Goal: Information Seeking & Learning: Learn about a topic

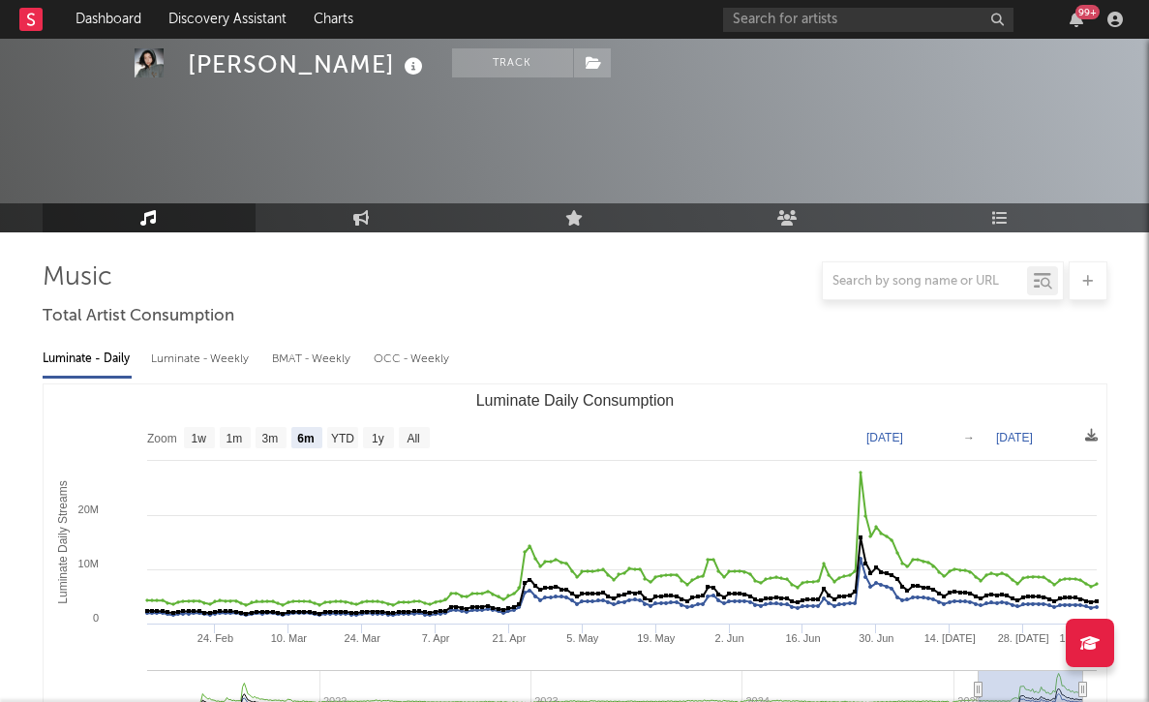
select select "6m"
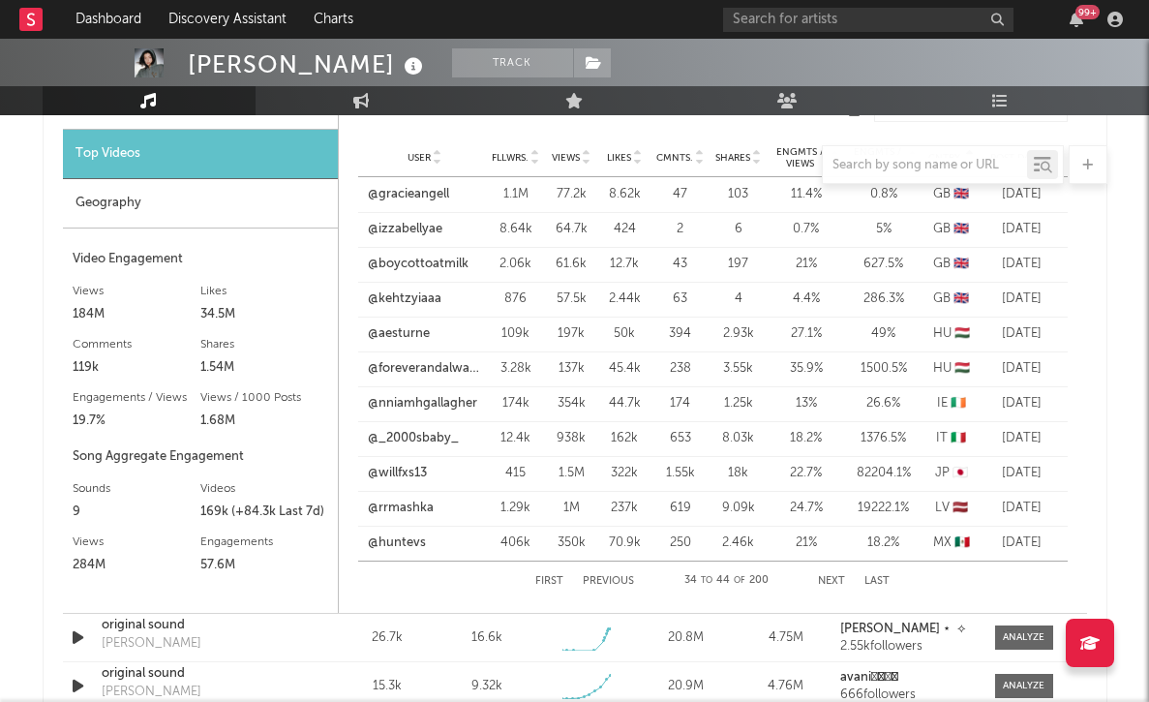
scroll to position [1627, 0]
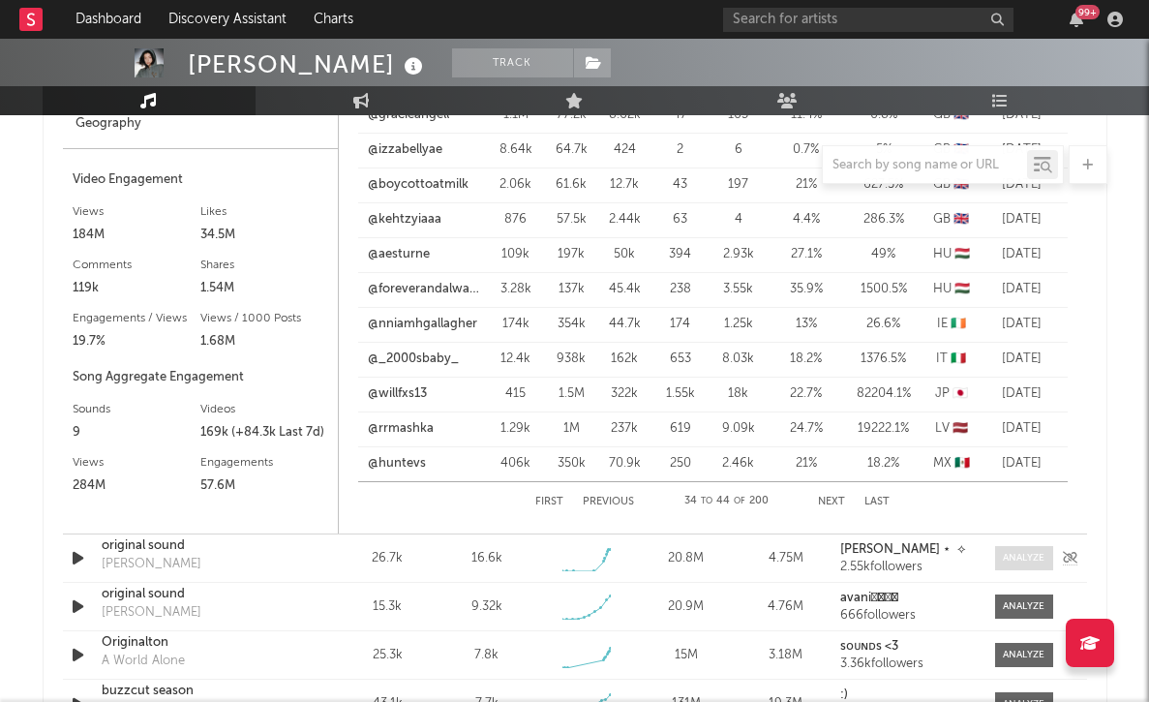
click at [1036, 553] on div at bounding box center [1024, 558] width 42 height 15
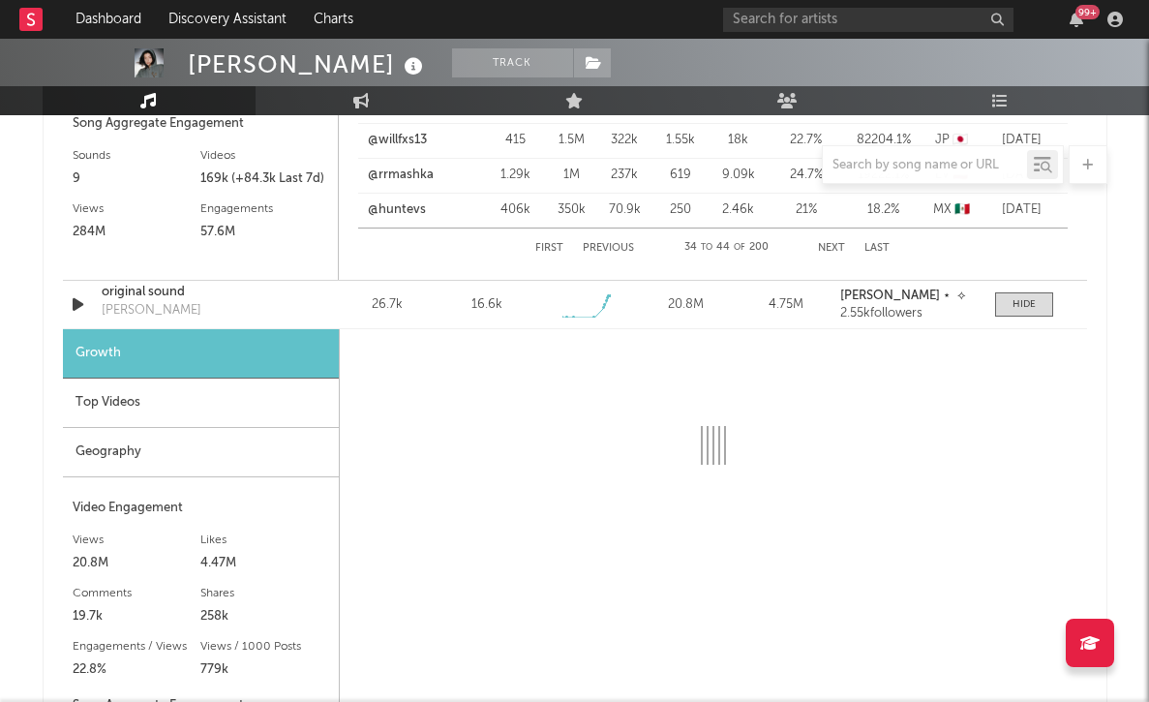
scroll to position [1885, 0]
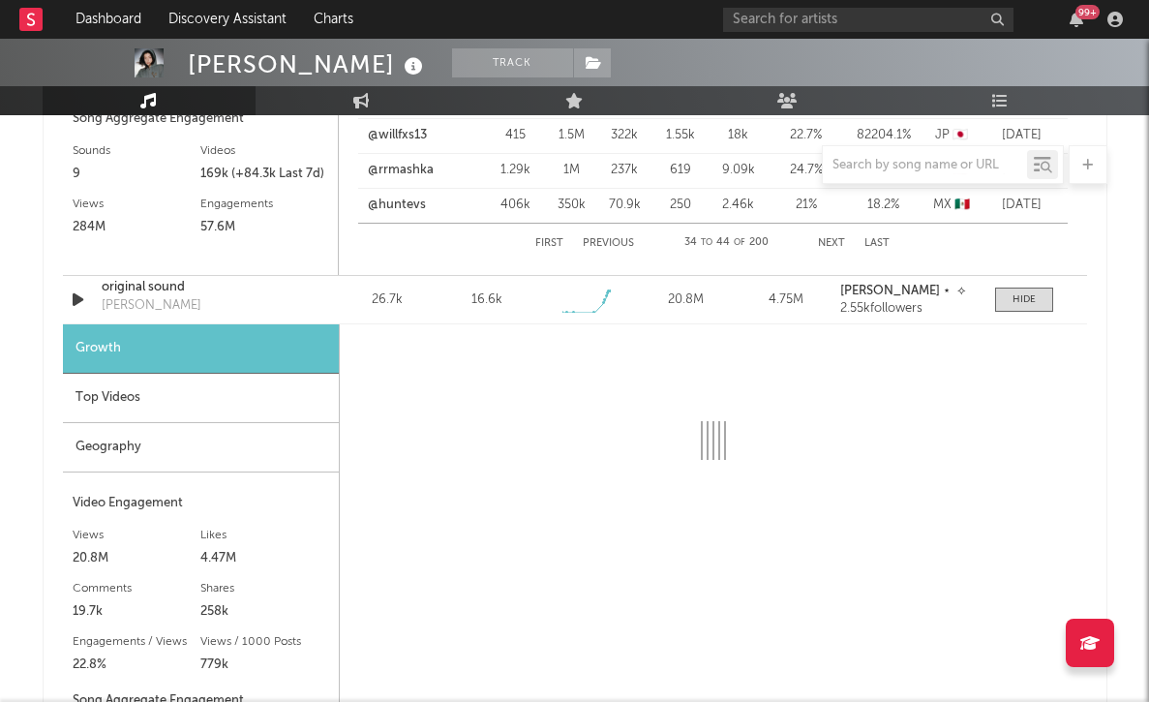
select select "1w"
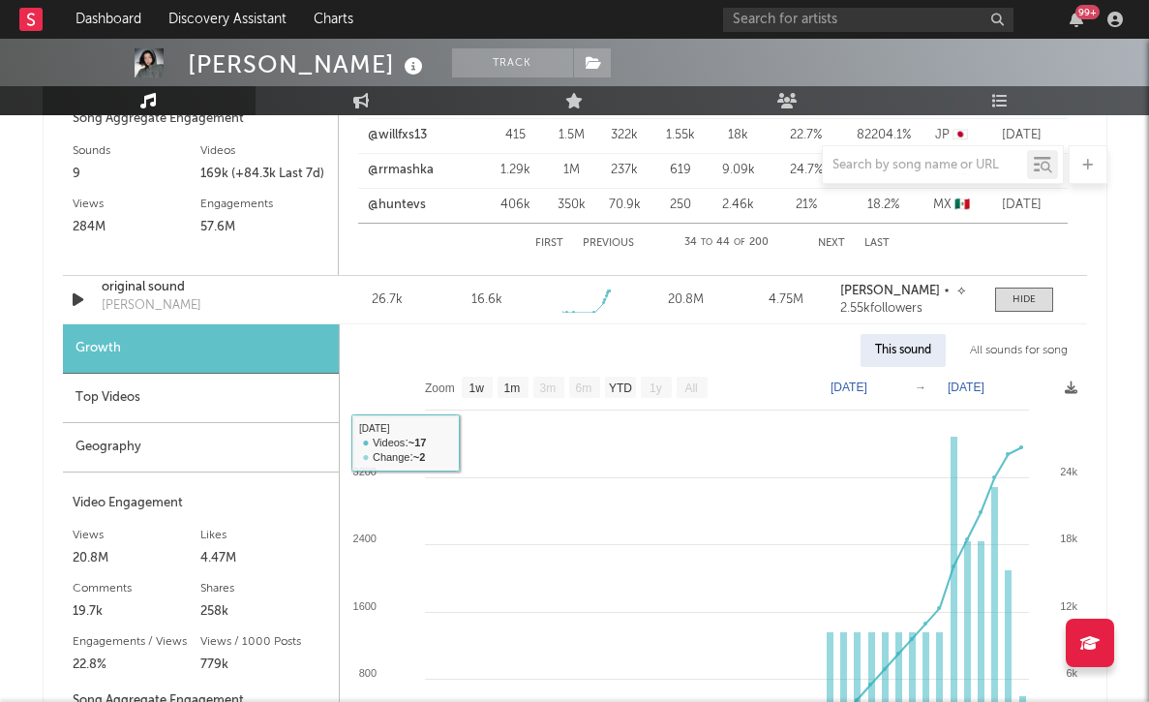
click at [232, 390] on div "Top Videos" at bounding box center [201, 398] width 276 height 49
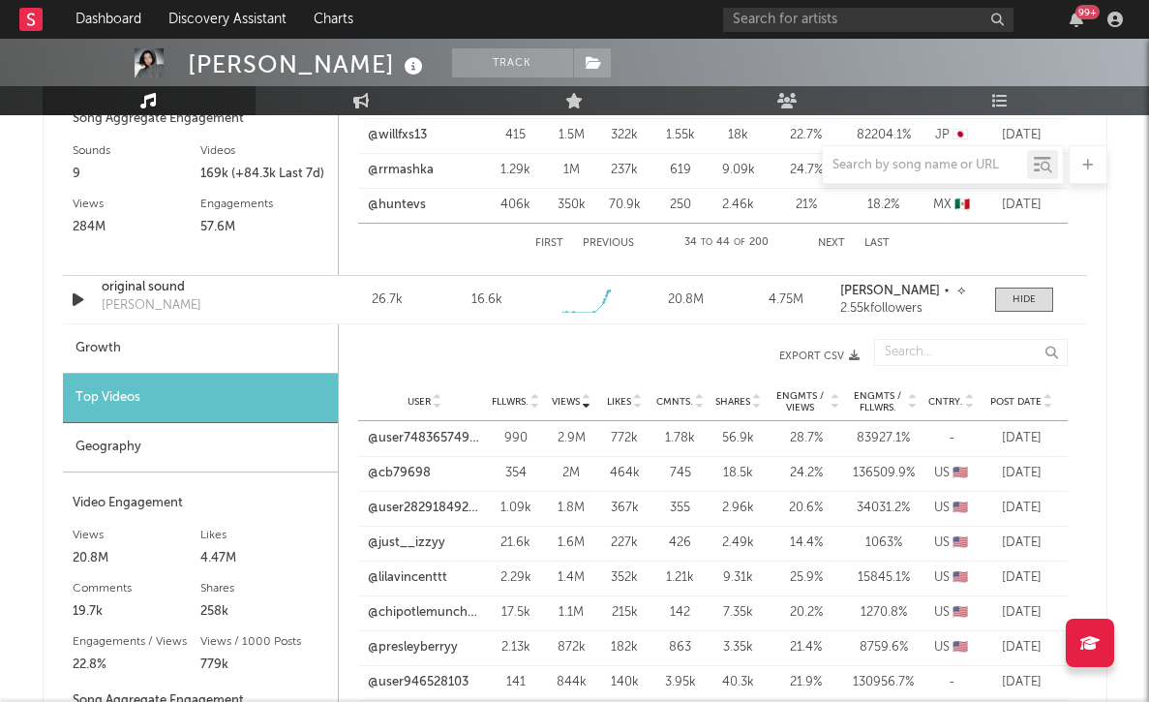
click at [968, 398] on icon at bounding box center [970, 398] width 10 height 8
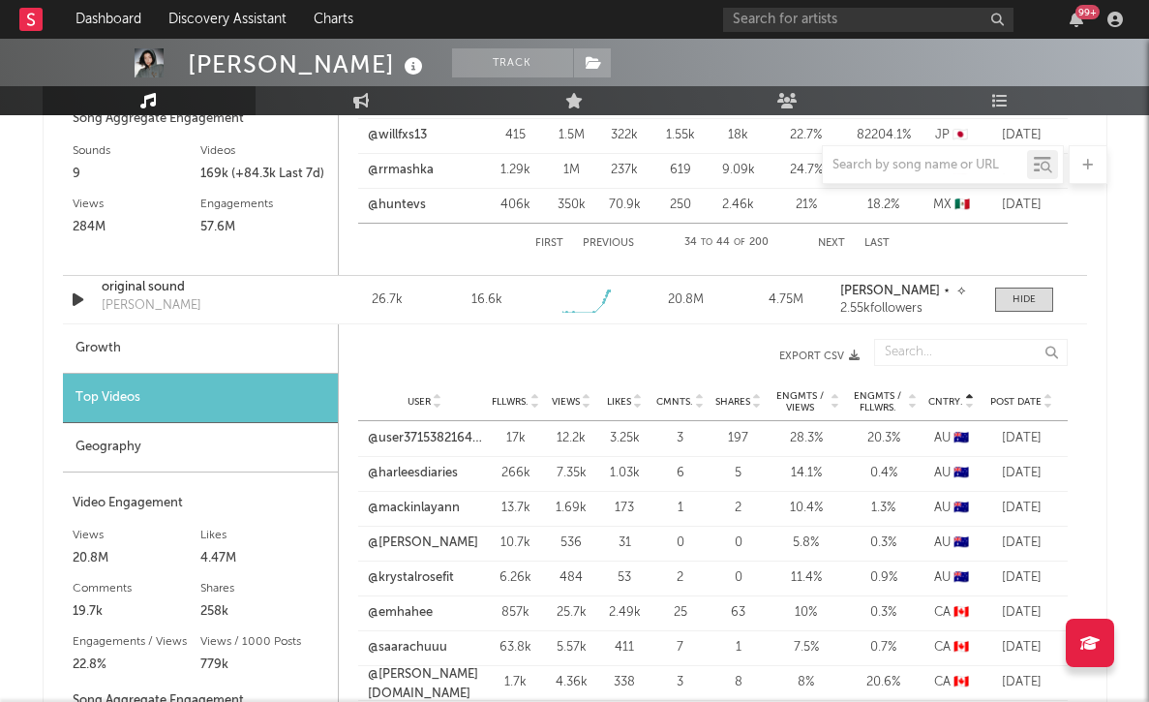
click at [970, 407] on icon at bounding box center [970, 406] width 10 height 8
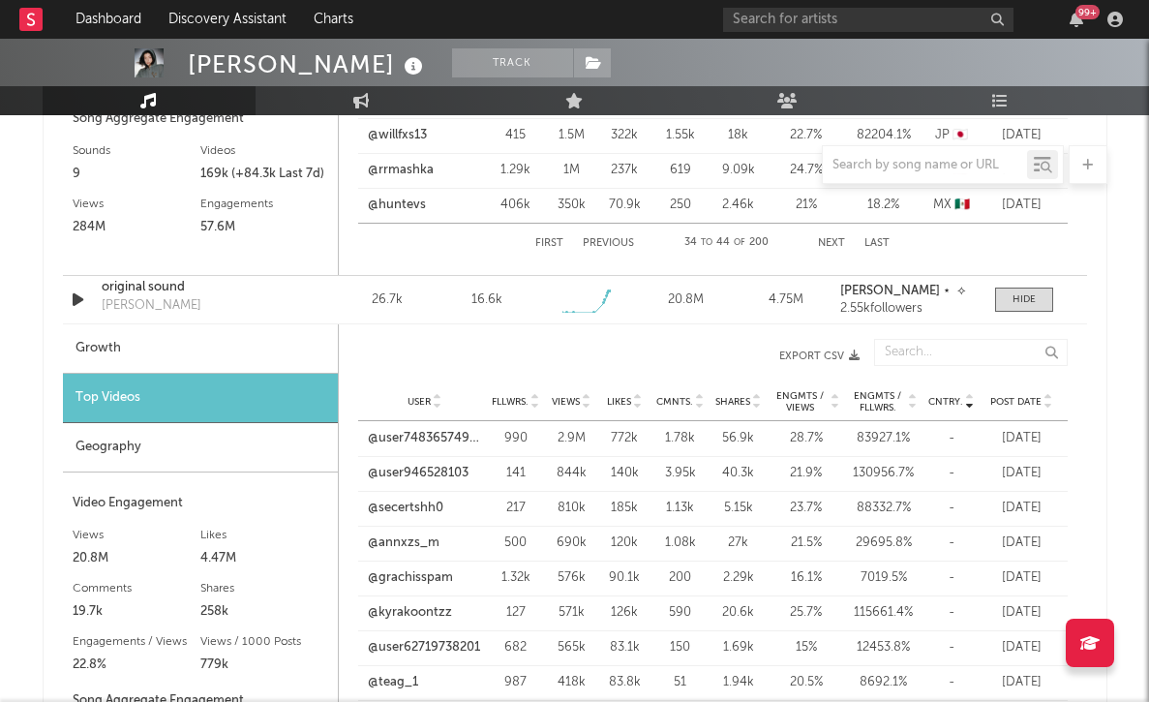
click at [968, 394] on icon at bounding box center [970, 398] width 10 height 8
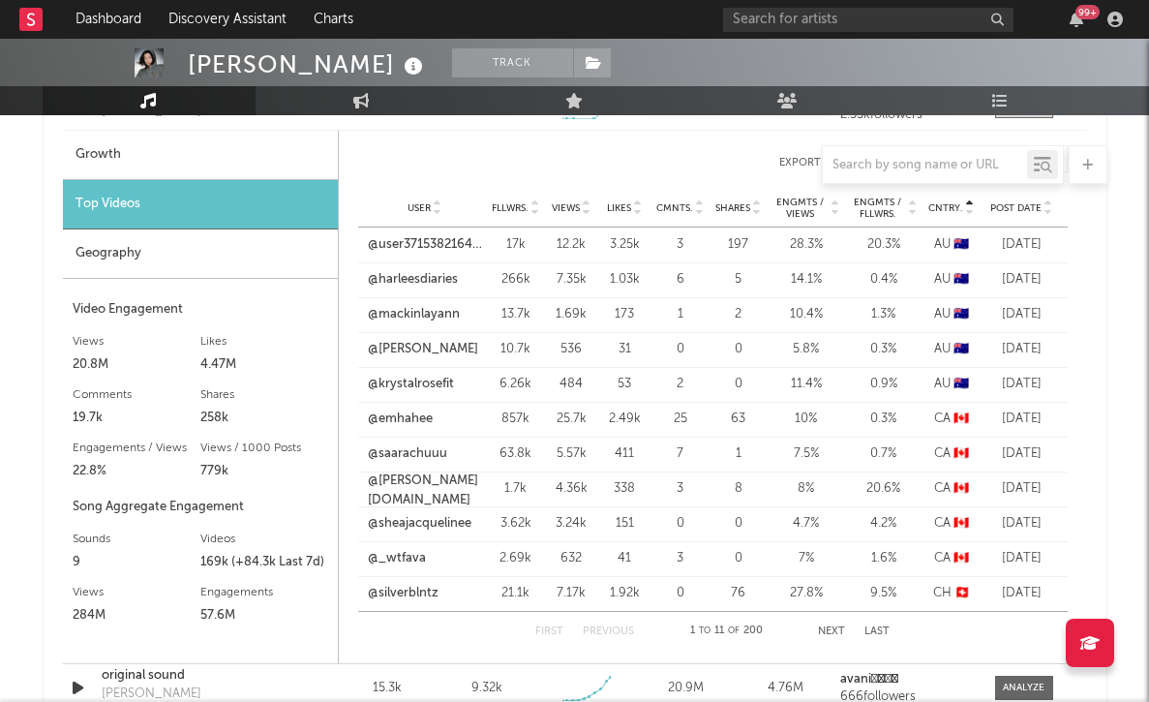
scroll to position [2083, 0]
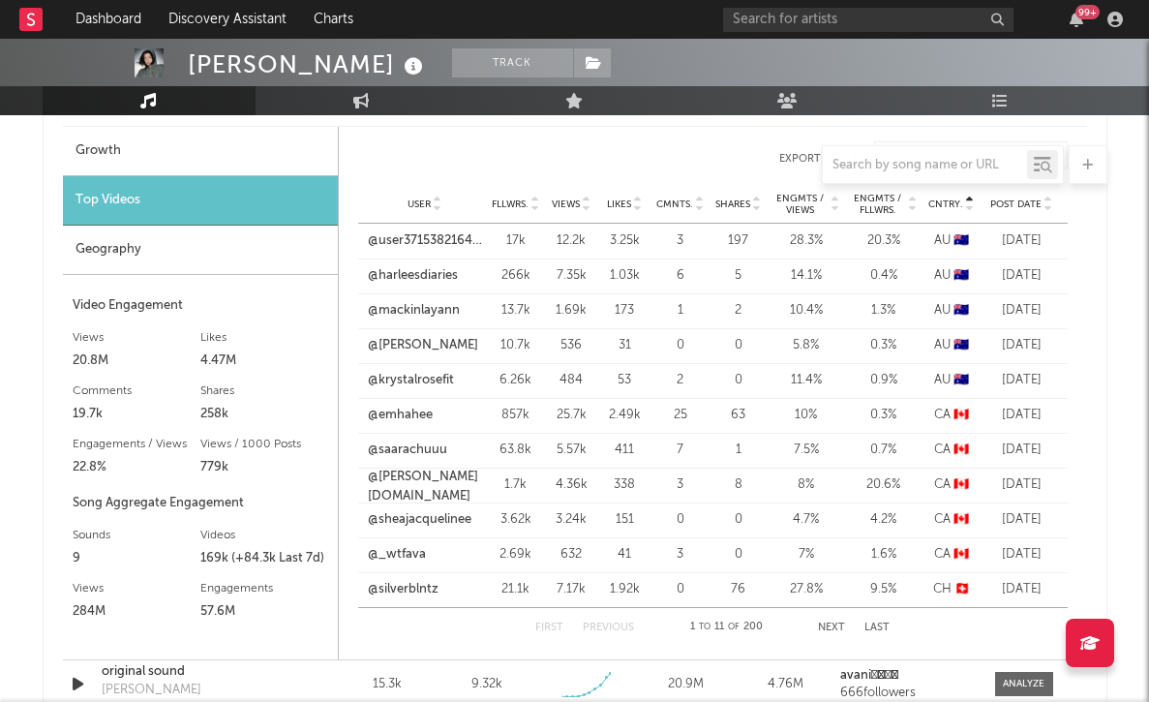
click at [836, 628] on button "Next" at bounding box center [831, 628] width 27 height 11
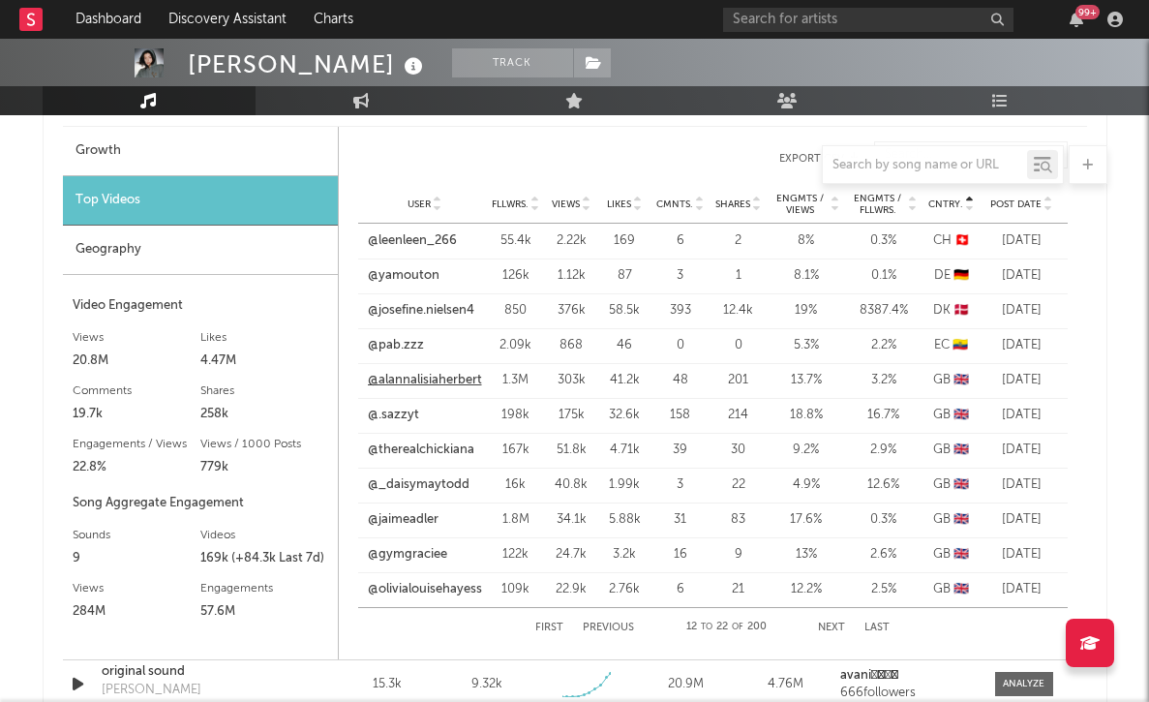
click at [450, 376] on link "@alannalisiaherbert" at bounding box center [425, 380] width 114 height 19
click at [401, 412] on link "@.sazzyt" at bounding box center [393, 415] width 51 height 19
click at [399, 441] on link "@therealchickiana" at bounding box center [421, 450] width 107 height 19
click at [438, 488] on link "@_daisymaytodd" at bounding box center [419, 484] width 102 height 19
click at [421, 482] on link "@_daisymaytodd" at bounding box center [419, 484] width 102 height 19
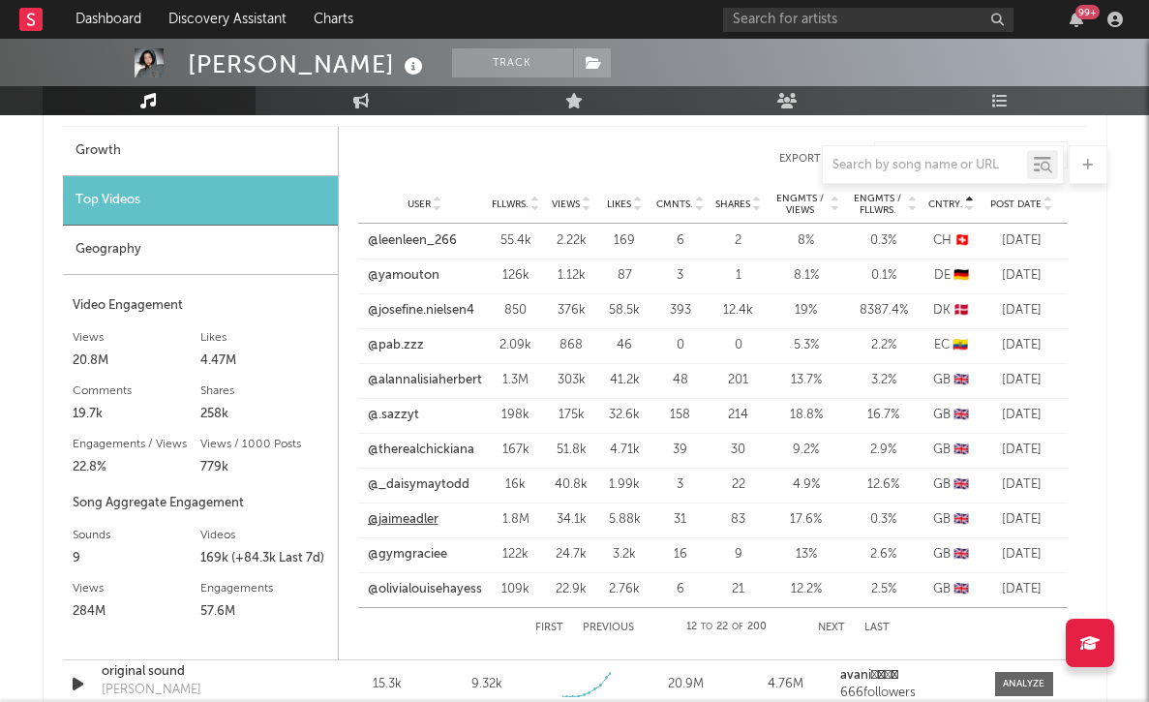
click at [413, 518] on link "@jaimeadler" at bounding box center [403, 519] width 71 height 19
click at [420, 557] on link "@gymgraciee" at bounding box center [407, 554] width 79 height 19
click at [455, 590] on link "@olivialouisehayess" at bounding box center [425, 589] width 114 height 19
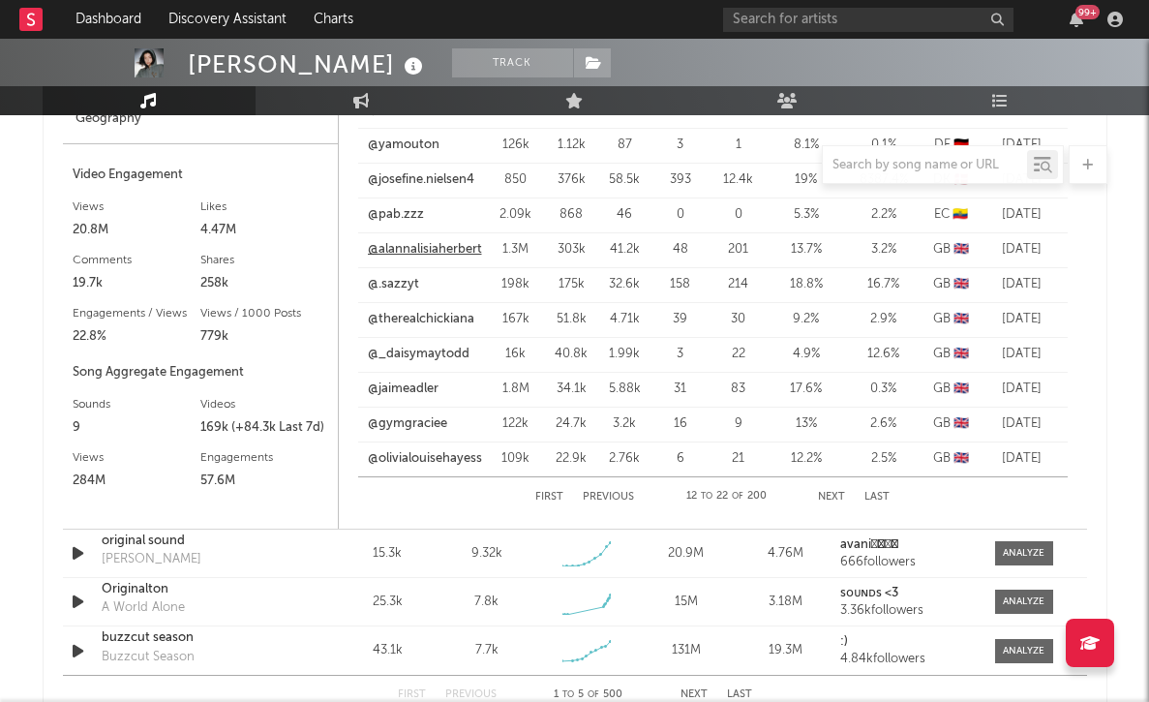
scroll to position [2207, 0]
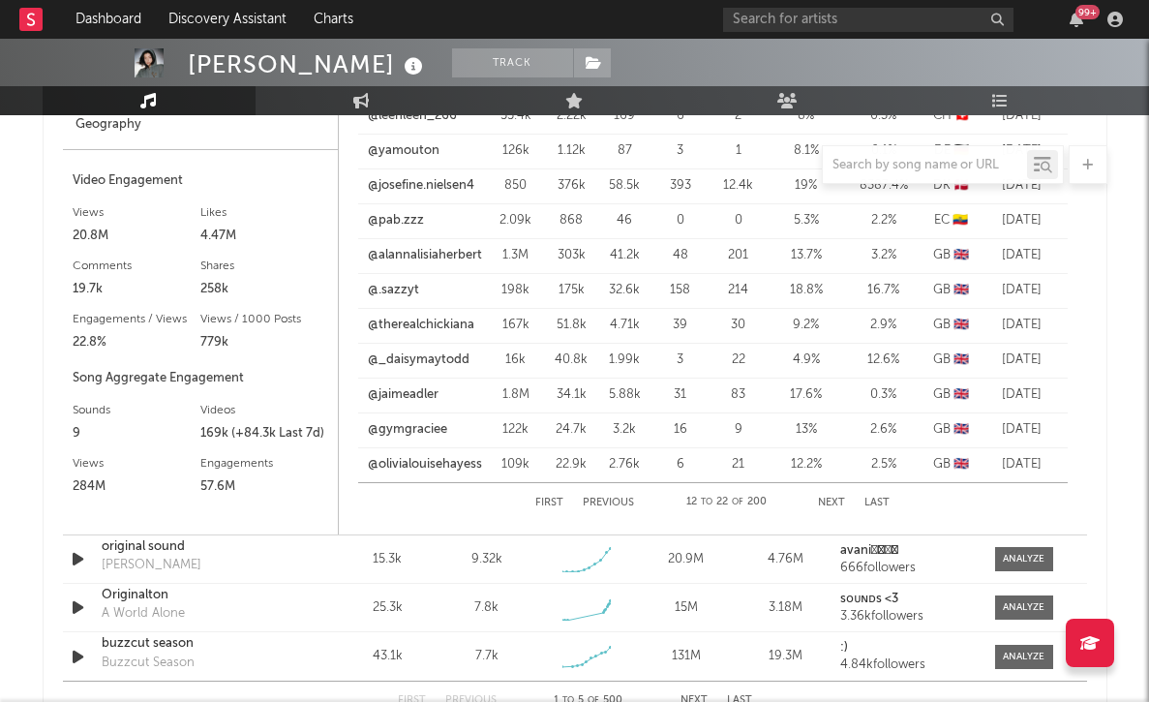
click at [830, 503] on button "Next" at bounding box center [831, 503] width 27 height 11
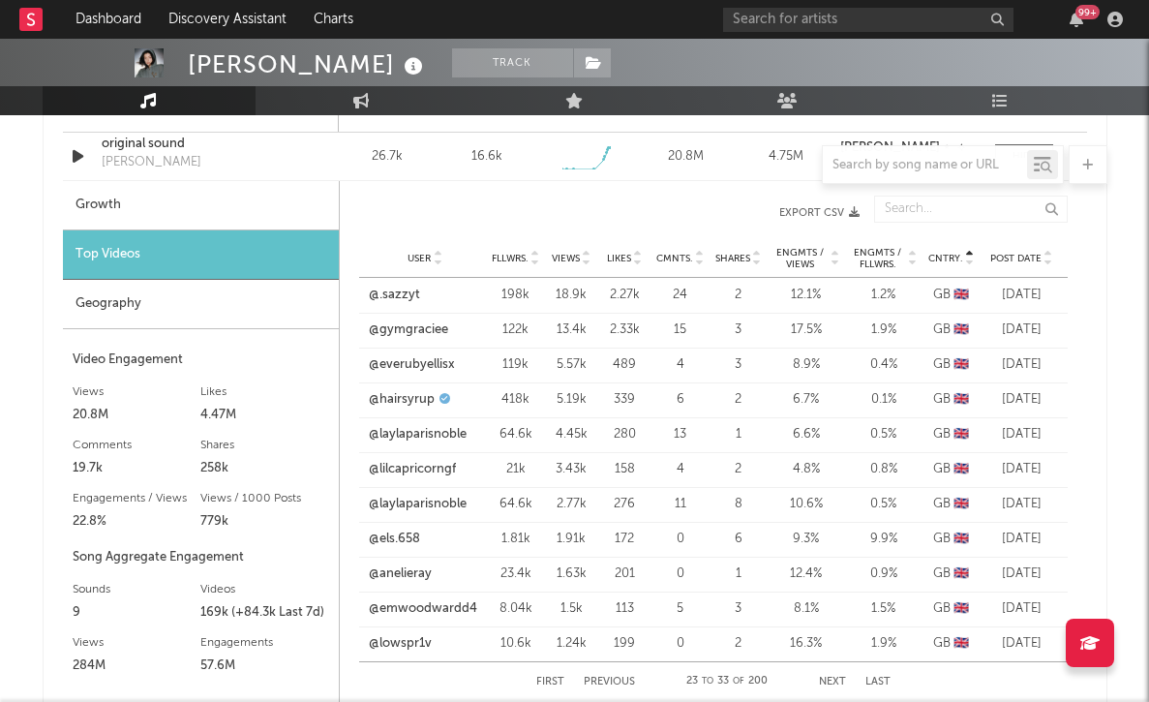
scroll to position [2026, 0]
click at [406, 304] on link "@.sazzyt" at bounding box center [394, 297] width 51 height 19
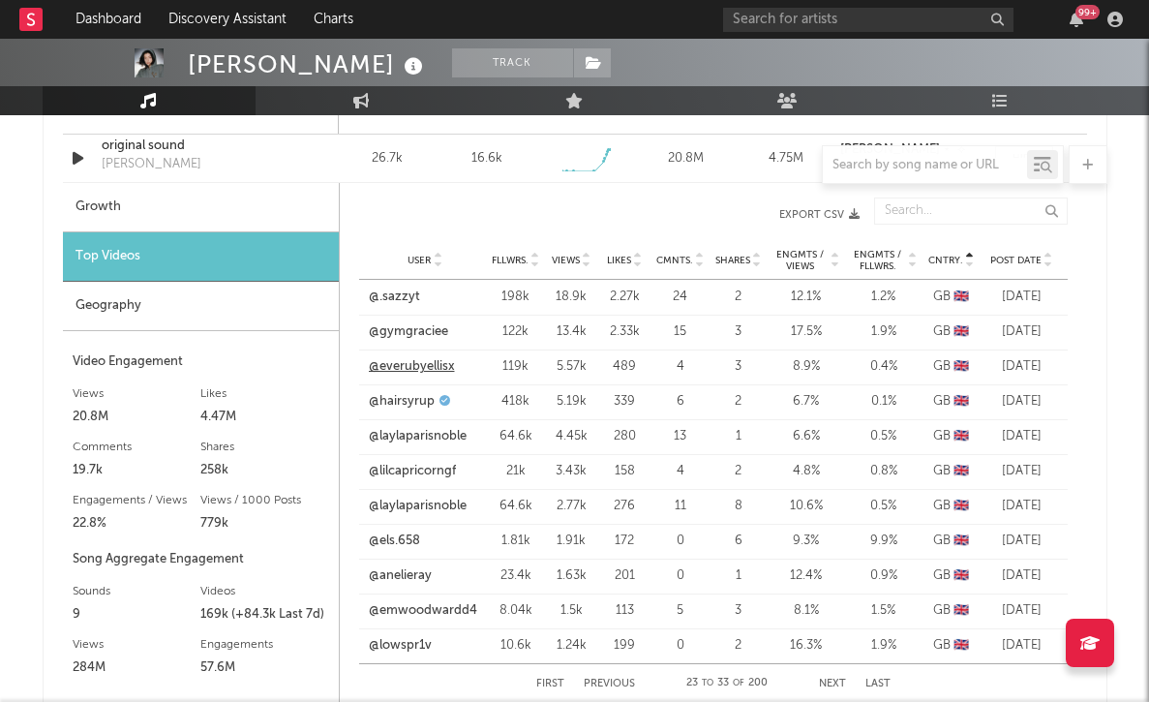
click at [408, 359] on link "@everubyellisx" at bounding box center [412, 366] width 86 height 19
click at [411, 431] on link "@laylaparisnoble" at bounding box center [418, 436] width 98 height 19
click at [422, 467] on link "@lilcapricorngf" at bounding box center [412, 471] width 87 height 19
click at [413, 504] on link "@laylaparisnoble" at bounding box center [418, 506] width 98 height 19
click at [411, 542] on link "@els.658" at bounding box center [394, 541] width 51 height 19
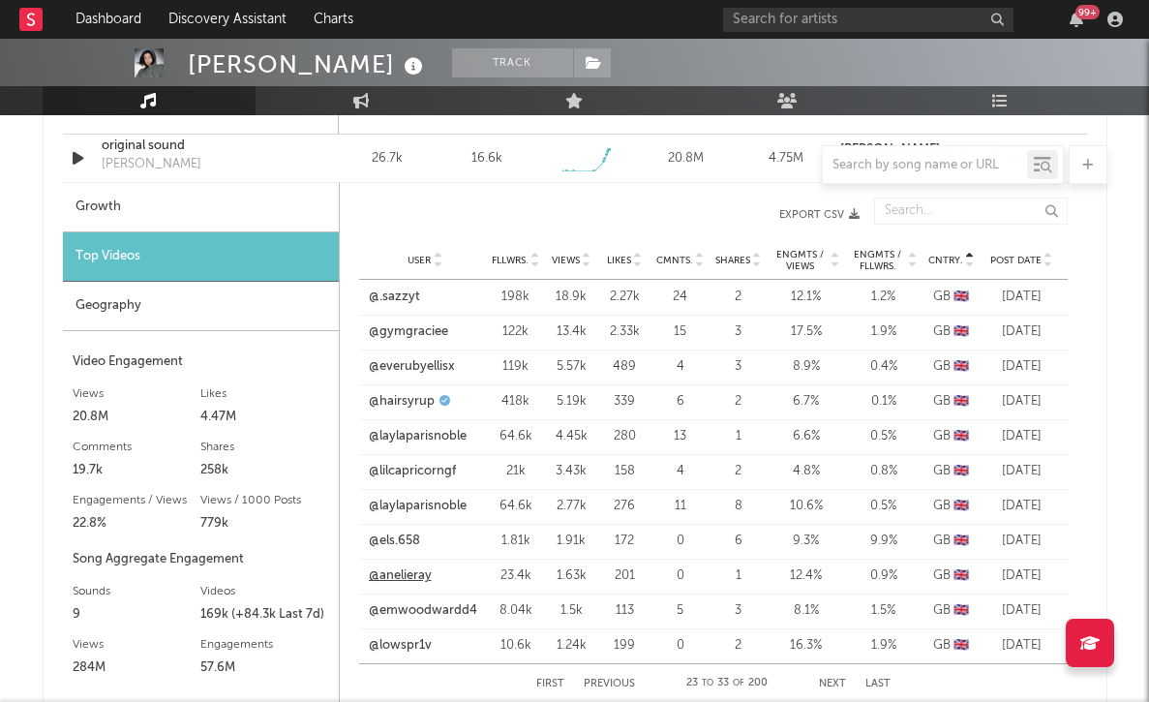
click at [409, 573] on link "@anelieray" at bounding box center [400, 575] width 63 height 19
click at [412, 607] on link "@emwoodwardd4" at bounding box center [423, 610] width 108 height 19
click at [400, 645] on link "@lowspr1v" at bounding box center [400, 645] width 63 height 19
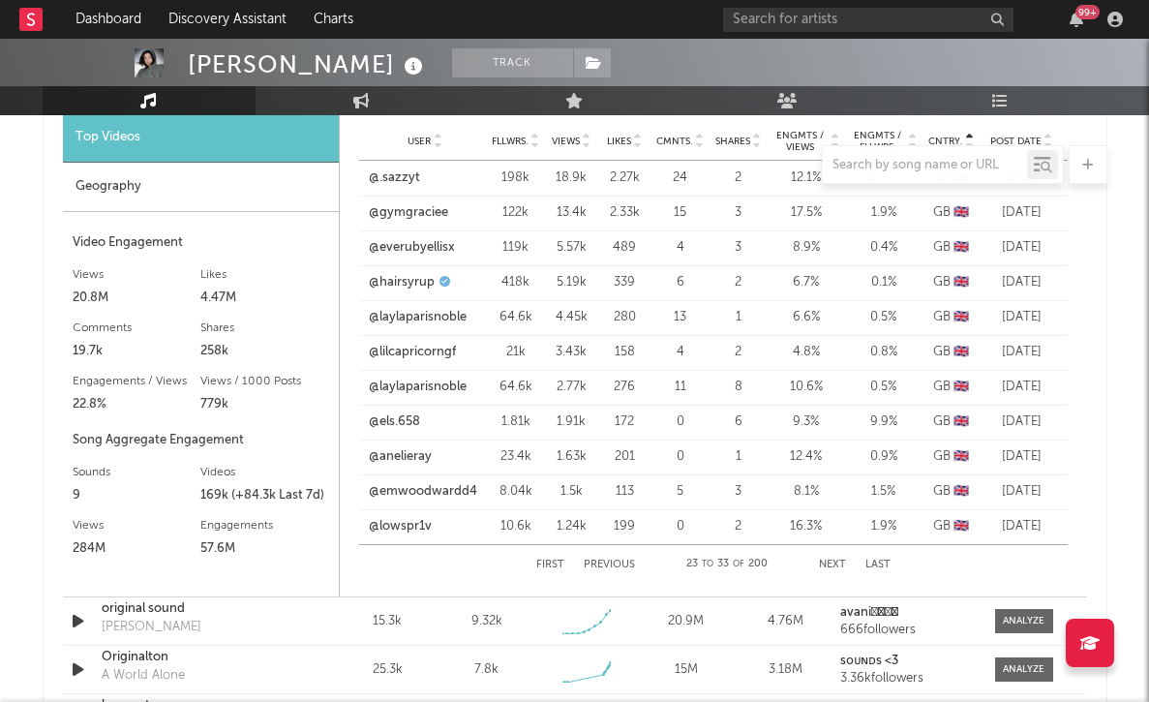
scroll to position [2177, 0]
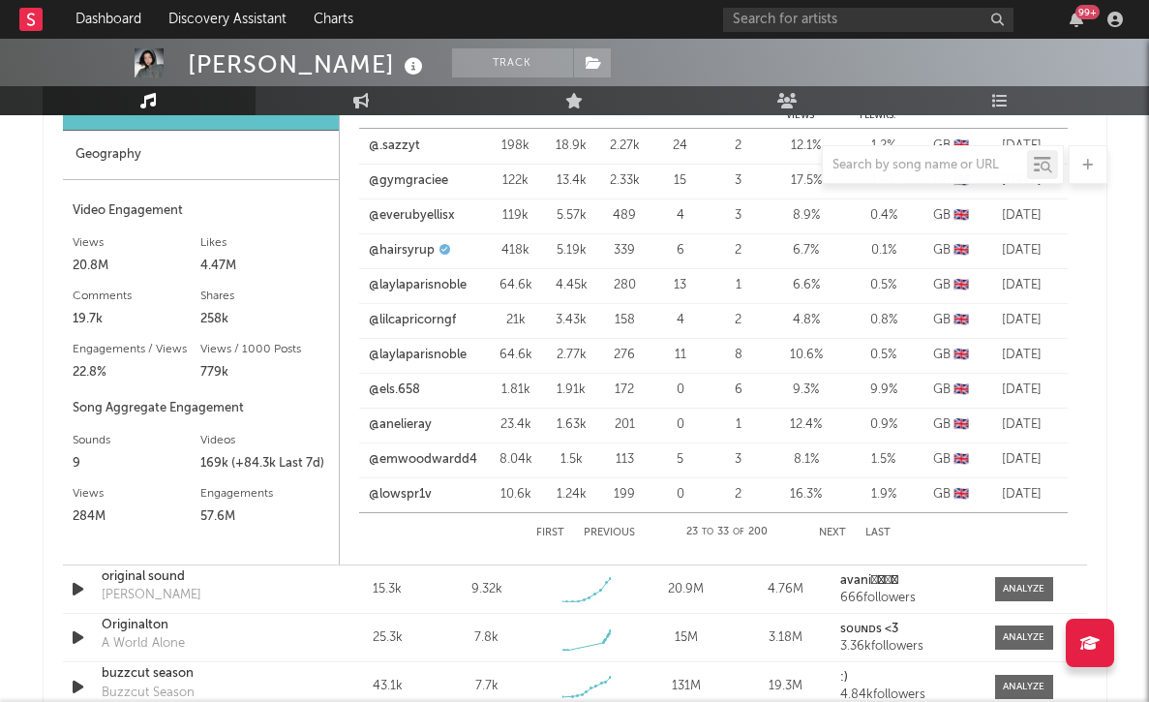
click at [826, 533] on button "Next" at bounding box center [832, 533] width 27 height 11
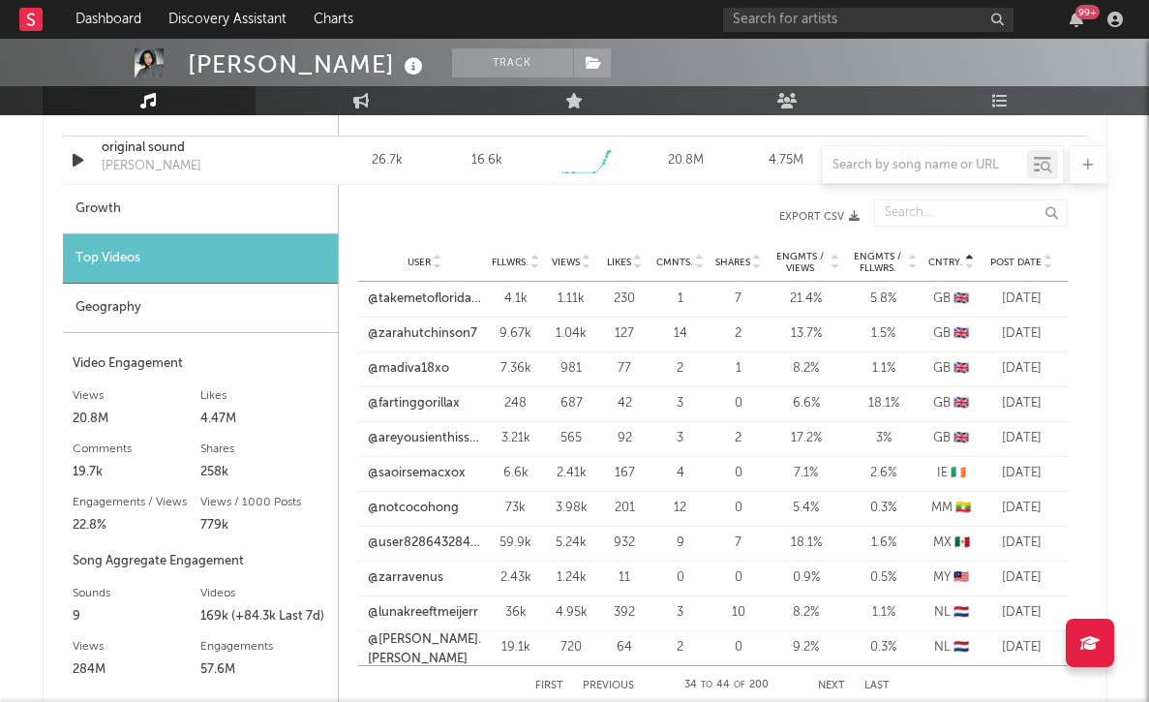
scroll to position [2023, 0]
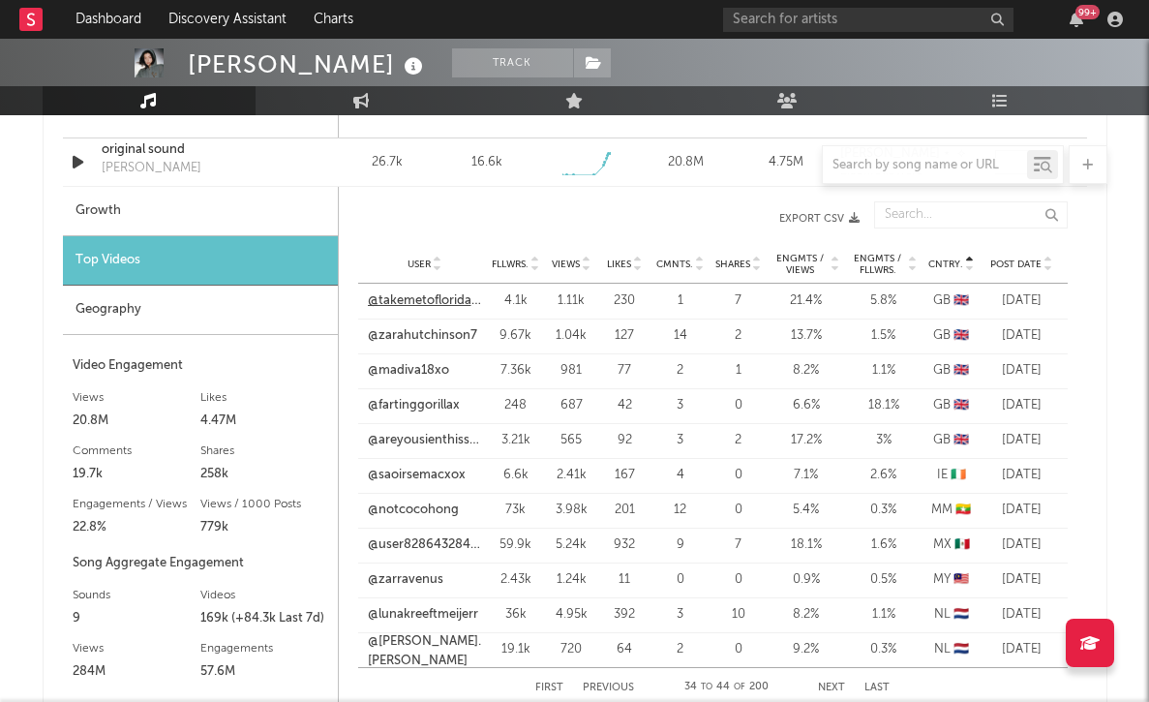
click at [432, 304] on link "@takemetofloridaaaaa" at bounding box center [425, 300] width 114 height 19
click at [448, 338] on link "@zarahutchinson7" at bounding box center [422, 335] width 109 height 19
click at [427, 363] on link "@madiva18xo" at bounding box center [408, 370] width 81 height 19
click at [420, 441] on link "@areyousienthisshit" at bounding box center [425, 440] width 114 height 19
click at [422, 467] on link "@saoirsemacxox" at bounding box center [417, 475] width 98 height 19
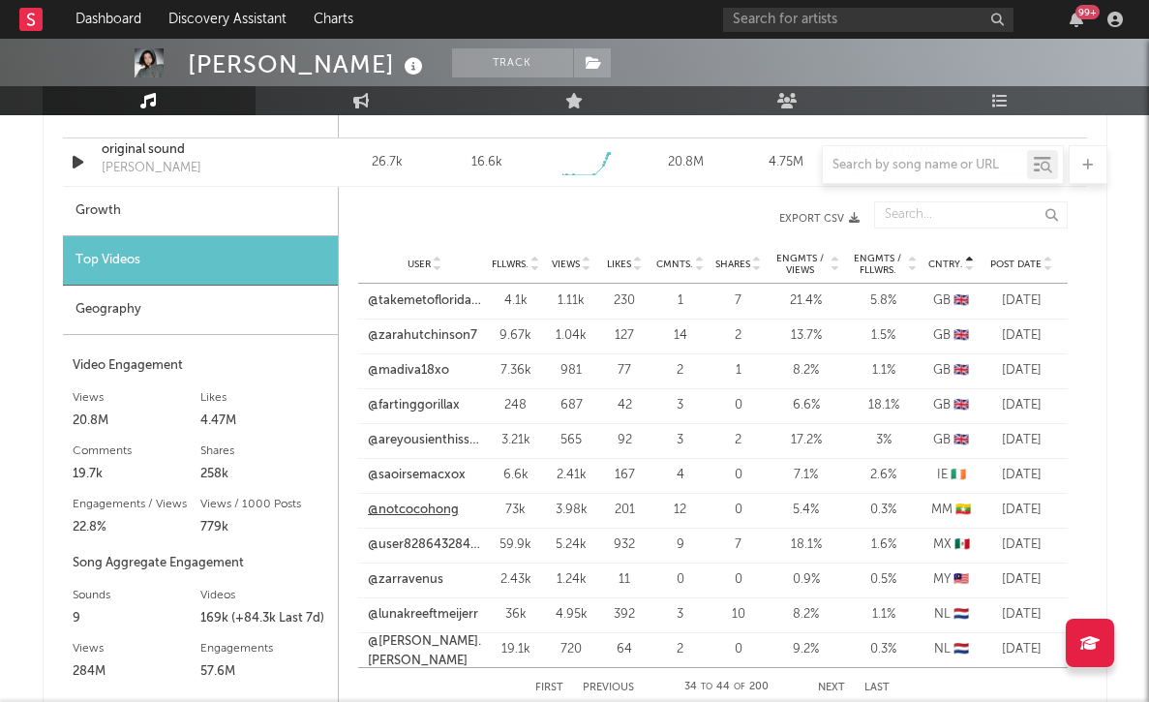
click at [431, 508] on link "@notcocohong" at bounding box center [413, 510] width 91 height 19
click at [434, 549] on link "@user82864328406" at bounding box center [425, 544] width 114 height 19
click at [747, 18] on input "text" at bounding box center [868, 20] width 290 height 24
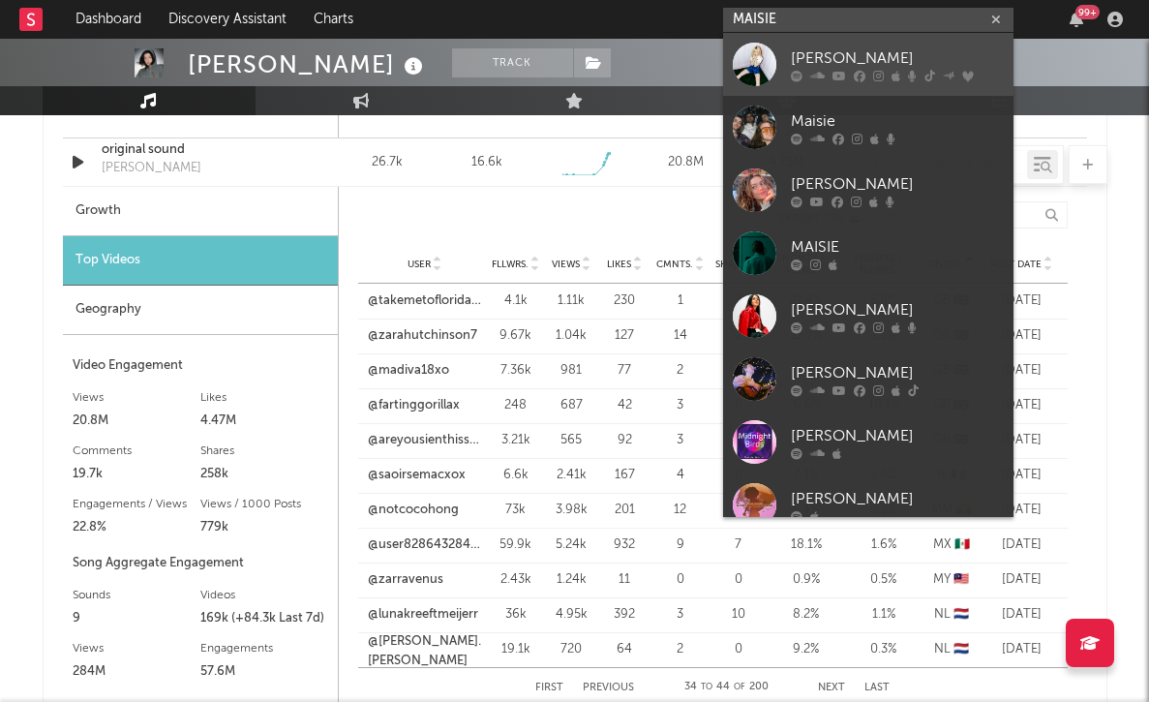
type input "MAISIE"
click at [840, 47] on div "[PERSON_NAME]" at bounding box center [897, 57] width 213 height 23
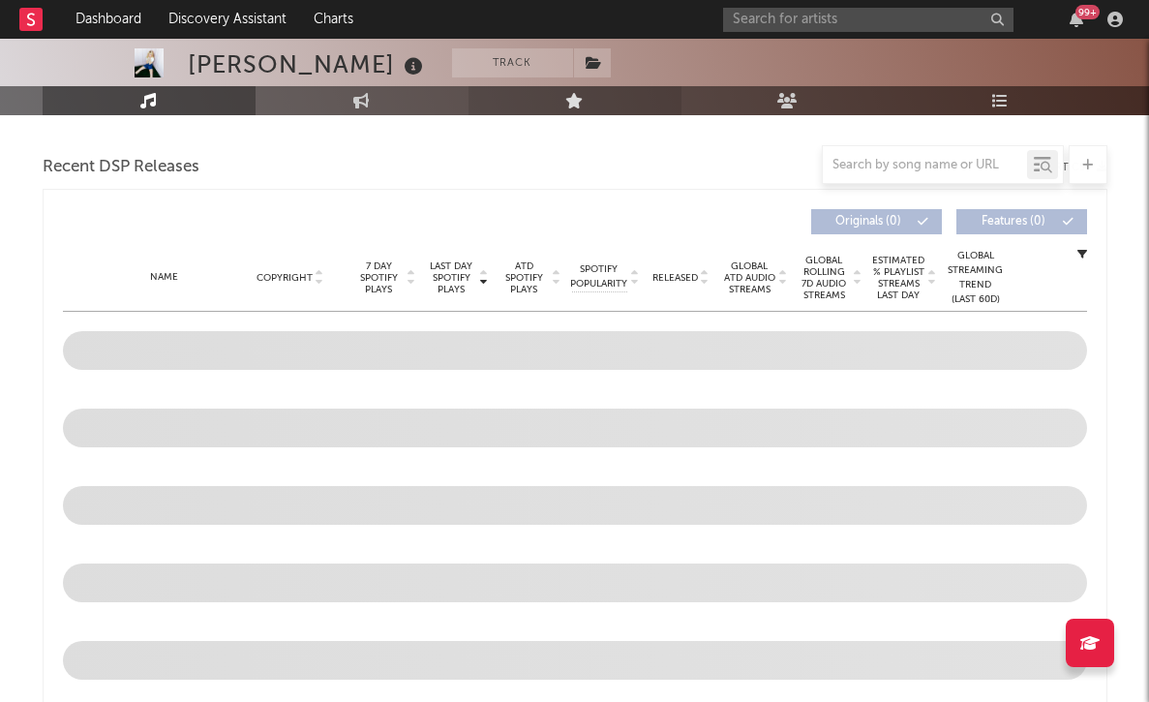
select select "6m"
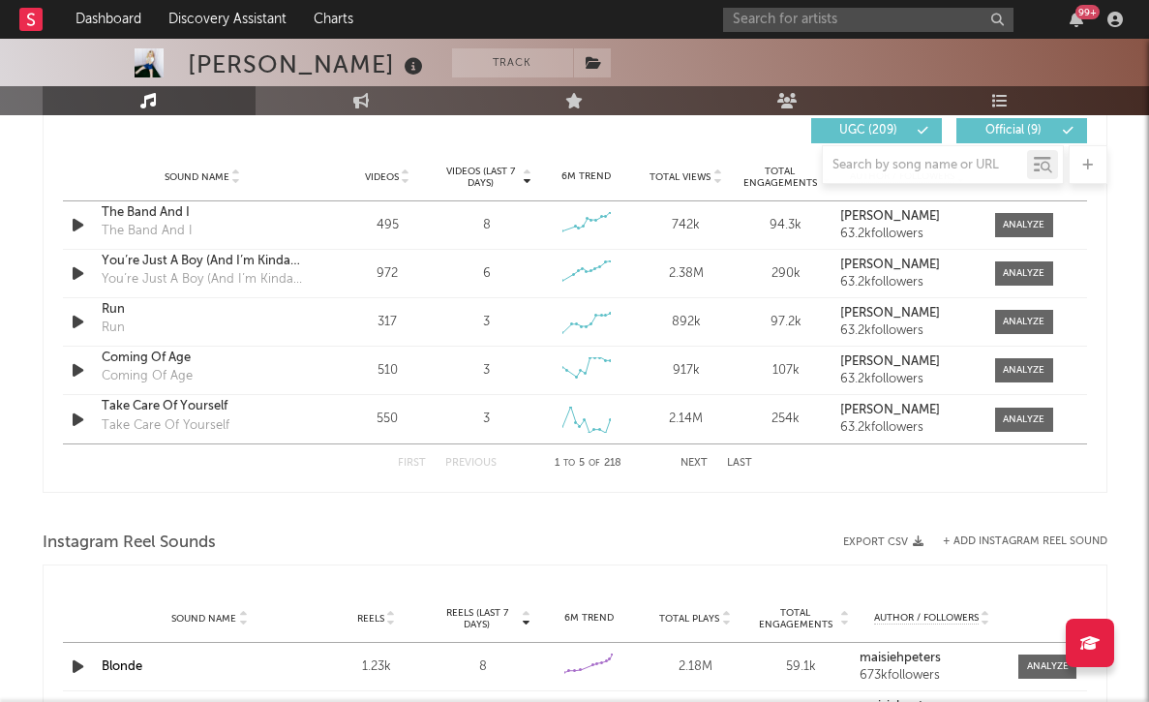
scroll to position [1323, 0]
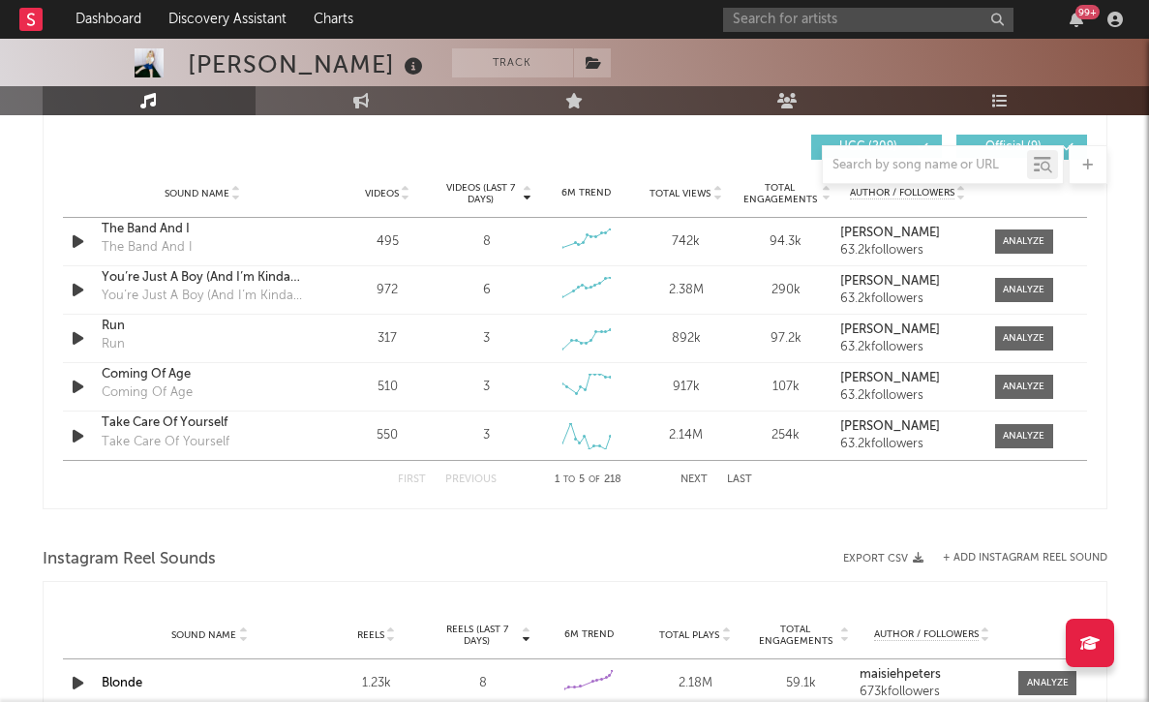
click at [79, 218] on div "Sound Name Videos Videos (last 7 days) Weekly Growth % 6M Trend Total Views Tot…" at bounding box center [575, 193] width 1024 height 48
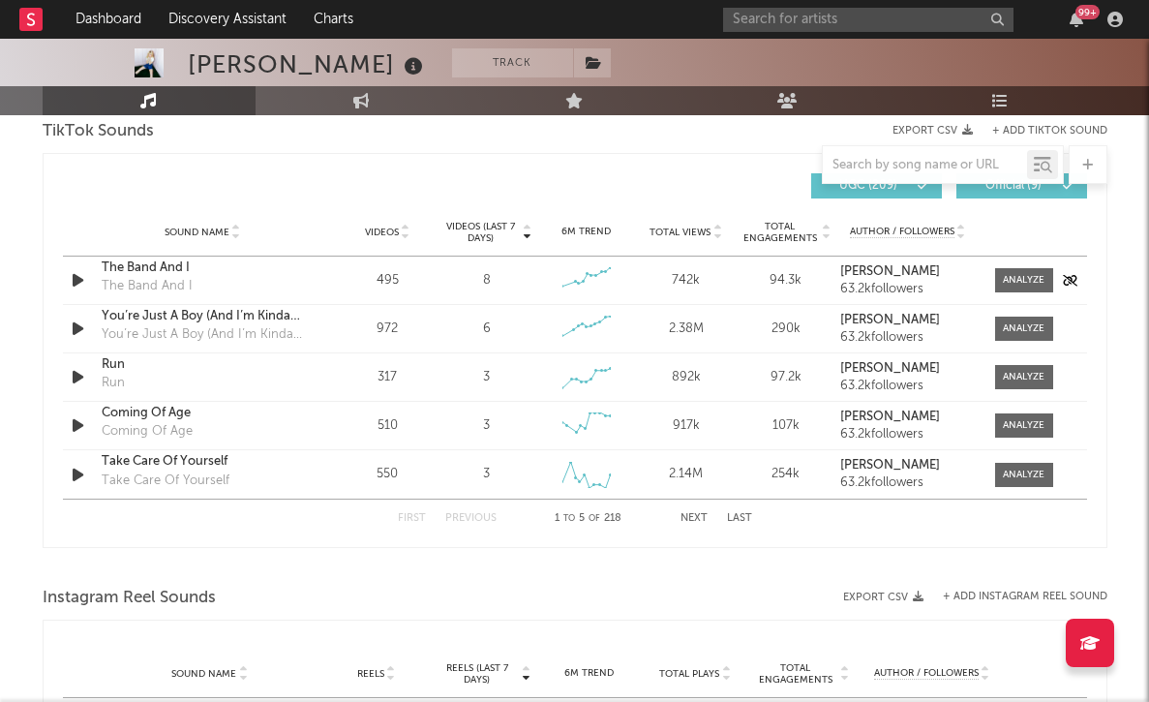
click at [73, 278] on icon "button" at bounding box center [78, 280] width 20 height 24
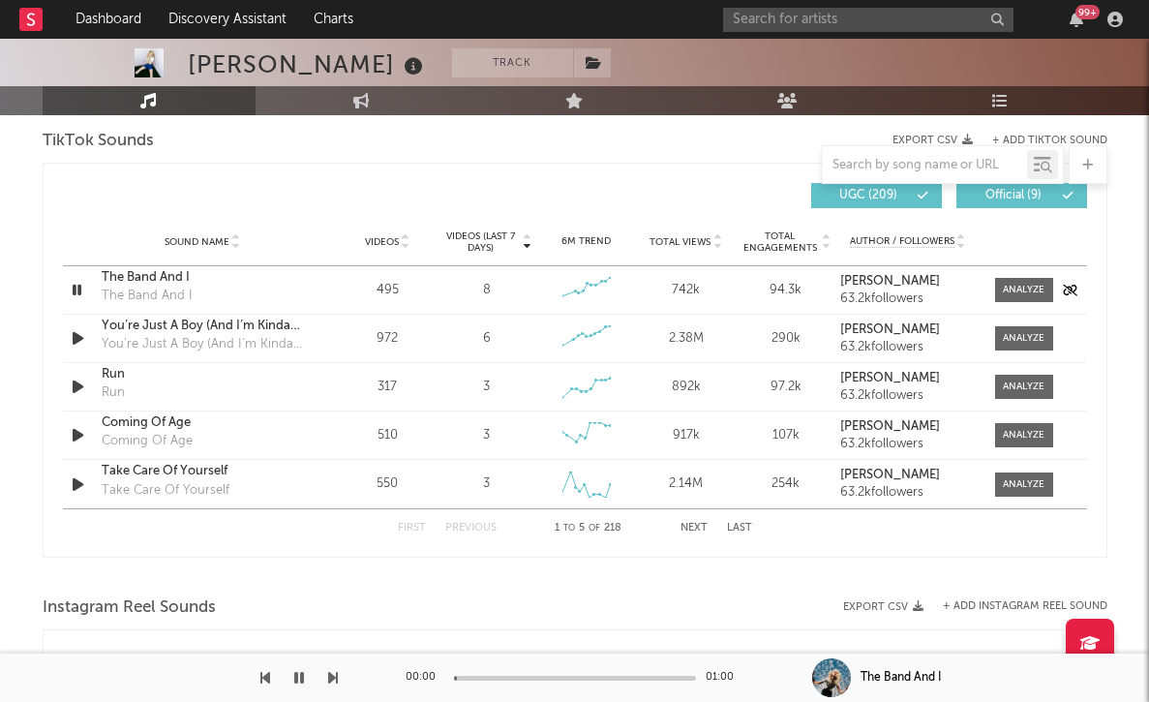
scroll to position [1311, 0]
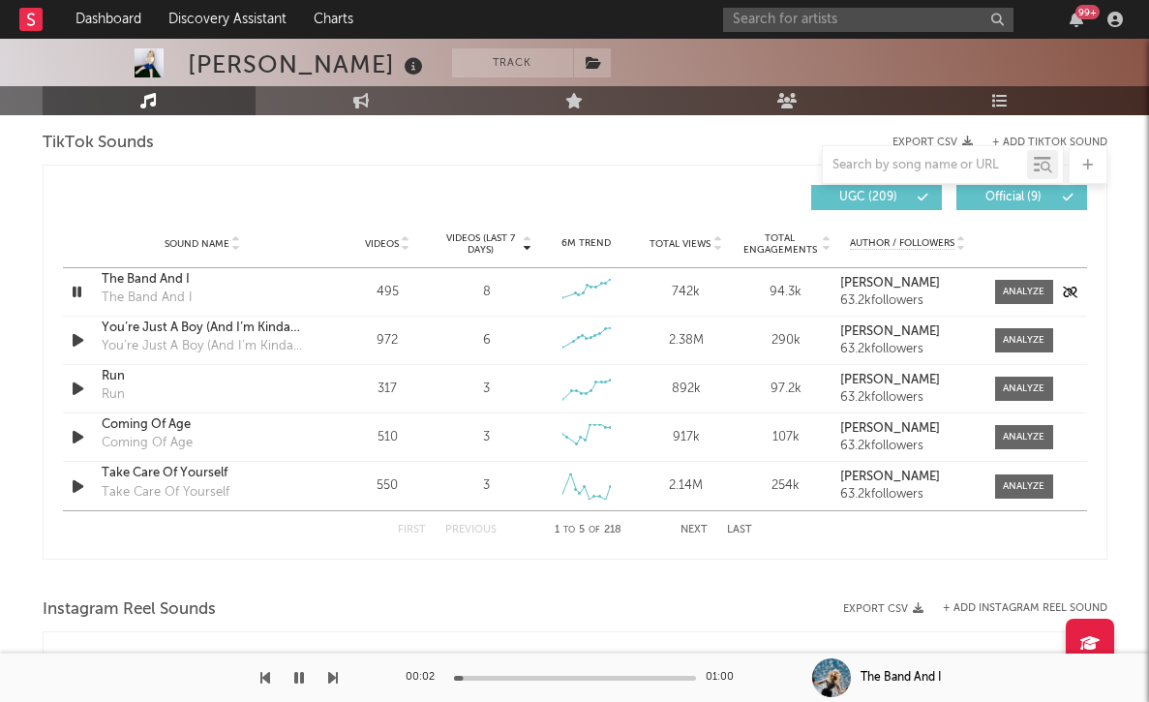
click at [80, 290] on icon "button" at bounding box center [77, 292] width 18 height 24
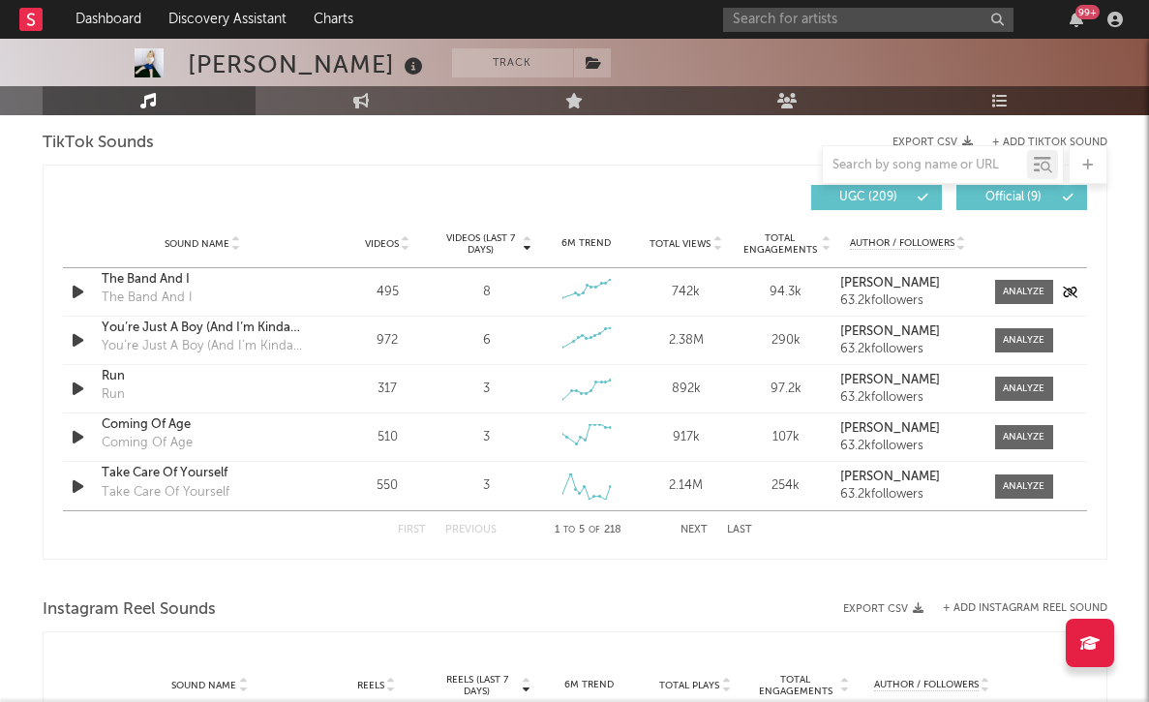
click at [121, 282] on div "The Band And I" at bounding box center [203, 279] width 202 height 19
click at [188, 332] on div "You’re Just A Boy (And I’m Kinda The Man)" at bounding box center [203, 328] width 202 height 19
click at [111, 379] on div "Run" at bounding box center [203, 376] width 202 height 19
click at [115, 420] on div "Coming Of Age" at bounding box center [203, 424] width 202 height 19
click at [173, 485] on div "Take Care Of Yourself" at bounding box center [166, 492] width 128 height 19
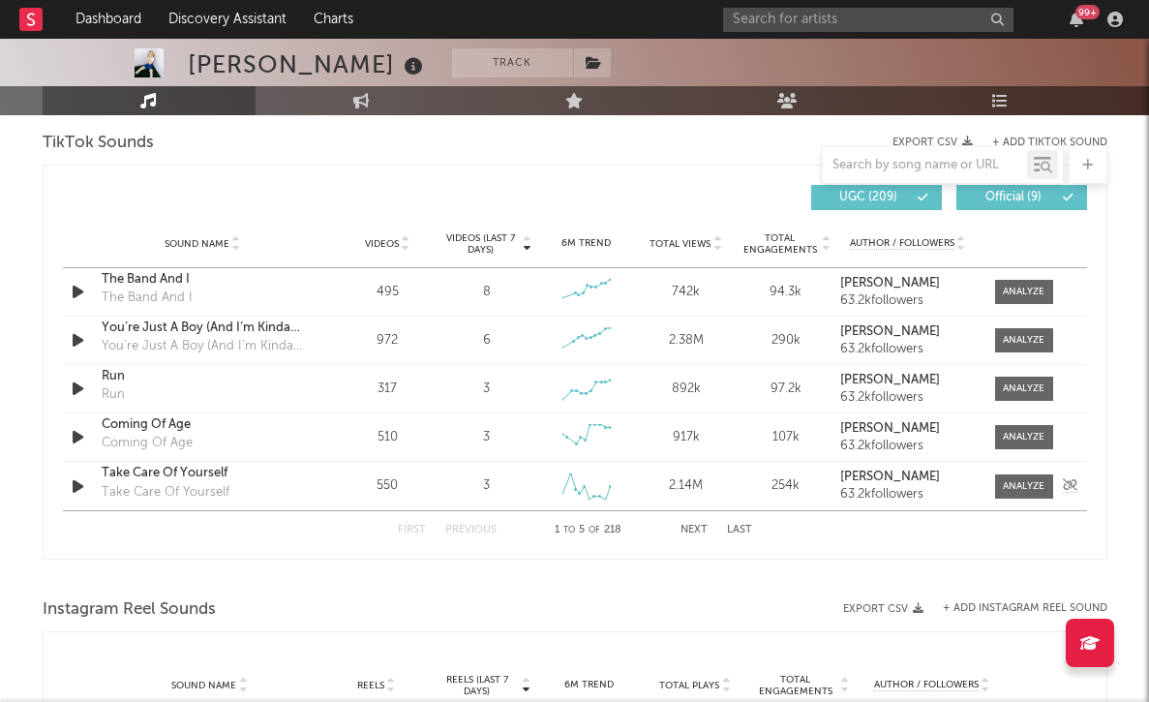
click at [170, 480] on div "Take Care Of Yourself" at bounding box center [203, 473] width 202 height 19
click at [692, 528] on button "Next" at bounding box center [694, 530] width 27 height 11
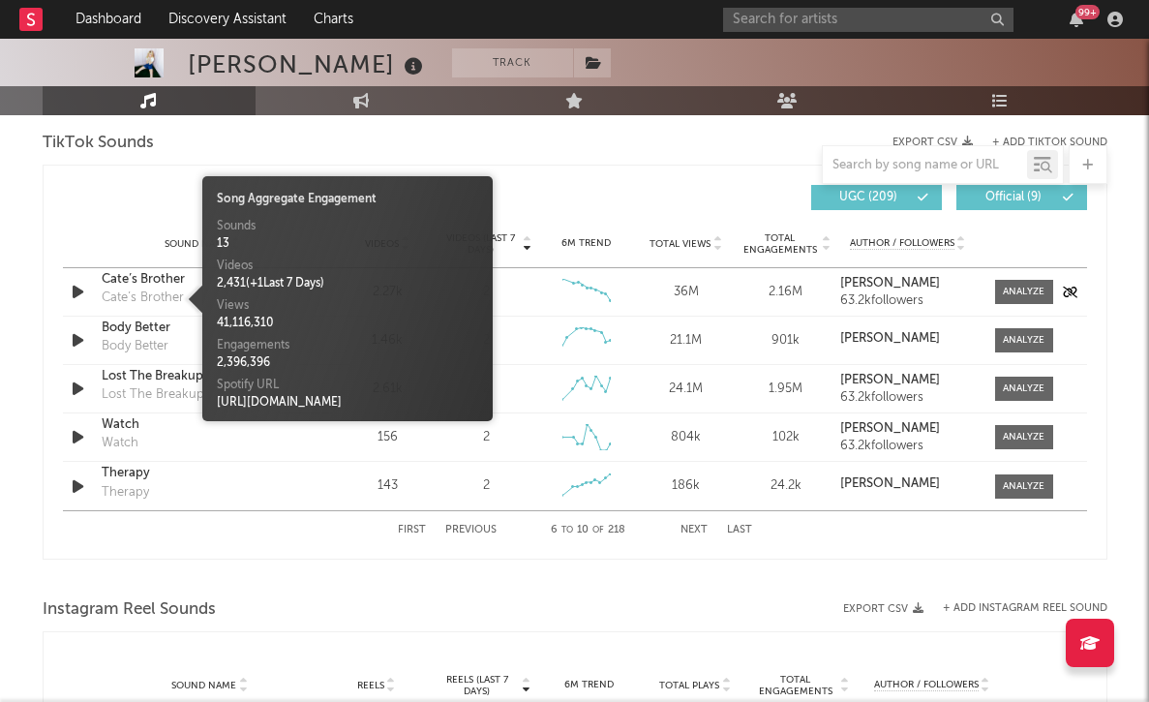
click at [163, 289] on div "Cate’s Brother" at bounding box center [143, 298] width 82 height 19
click at [134, 282] on div "Cate’s Brother" at bounding box center [203, 279] width 202 height 19
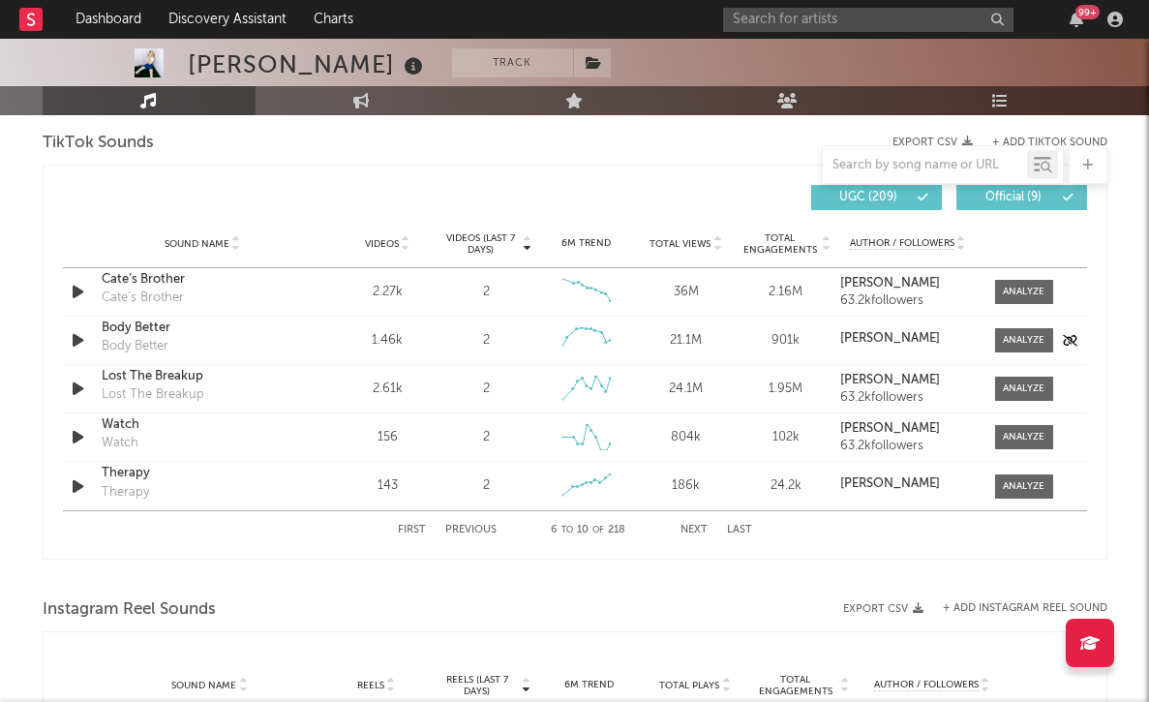
click at [136, 329] on div "Body Better" at bounding box center [203, 328] width 202 height 19
click at [164, 381] on div "Lost The Breakup" at bounding box center [203, 376] width 202 height 19
click at [465, 523] on div "First Previous 6 to 10 of 218 Next Last" at bounding box center [575, 530] width 354 height 38
click at [464, 532] on button "Previous" at bounding box center [470, 530] width 51 height 11
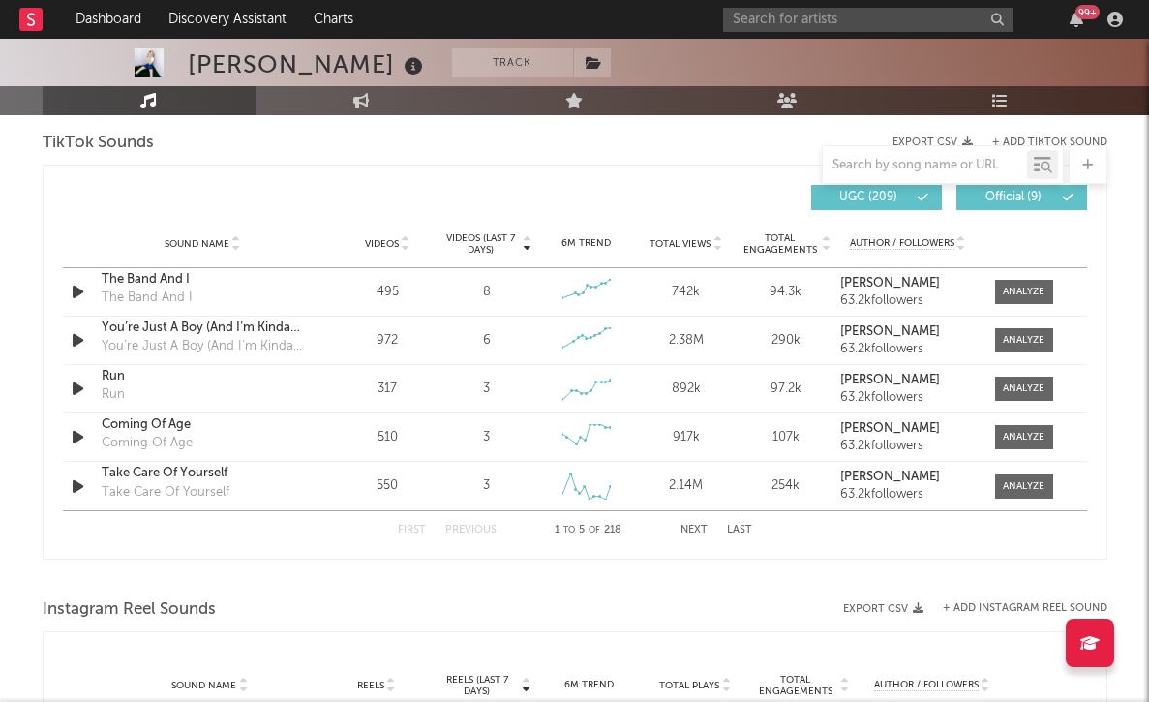
click at [696, 529] on button "Next" at bounding box center [694, 530] width 27 height 11
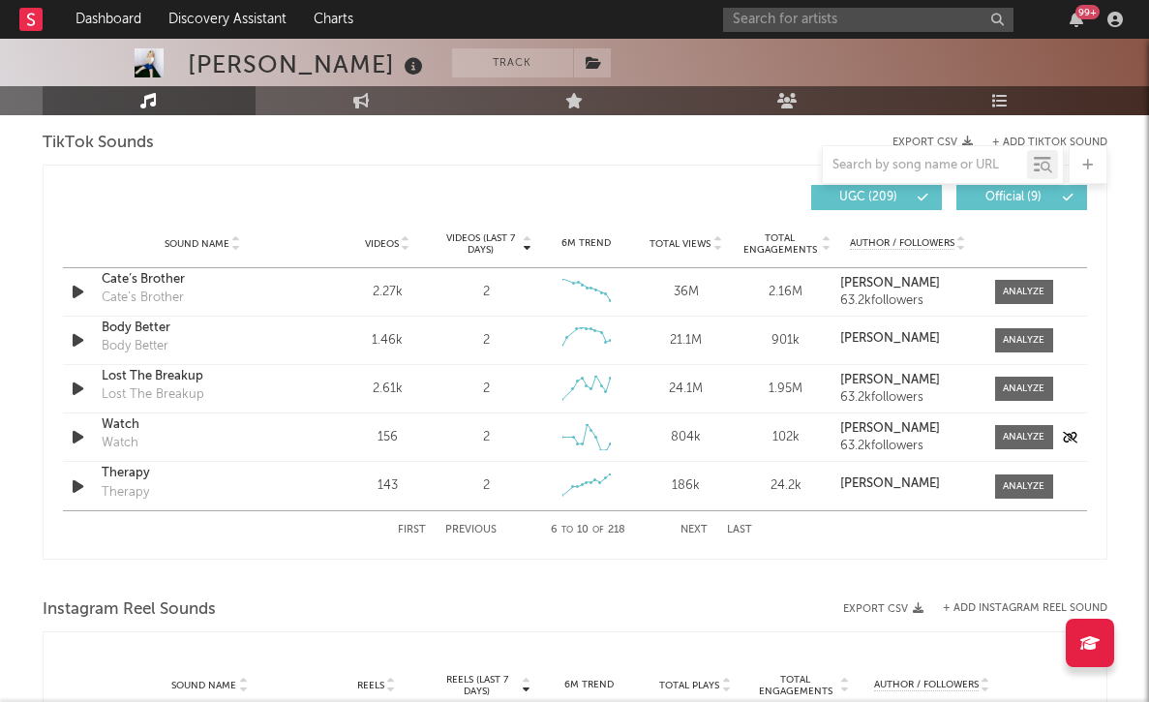
click at [116, 428] on div "Watch" at bounding box center [203, 424] width 202 height 19
click at [117, 426] on div "Watch" at bounding box center [203, 424] width 202 height 19
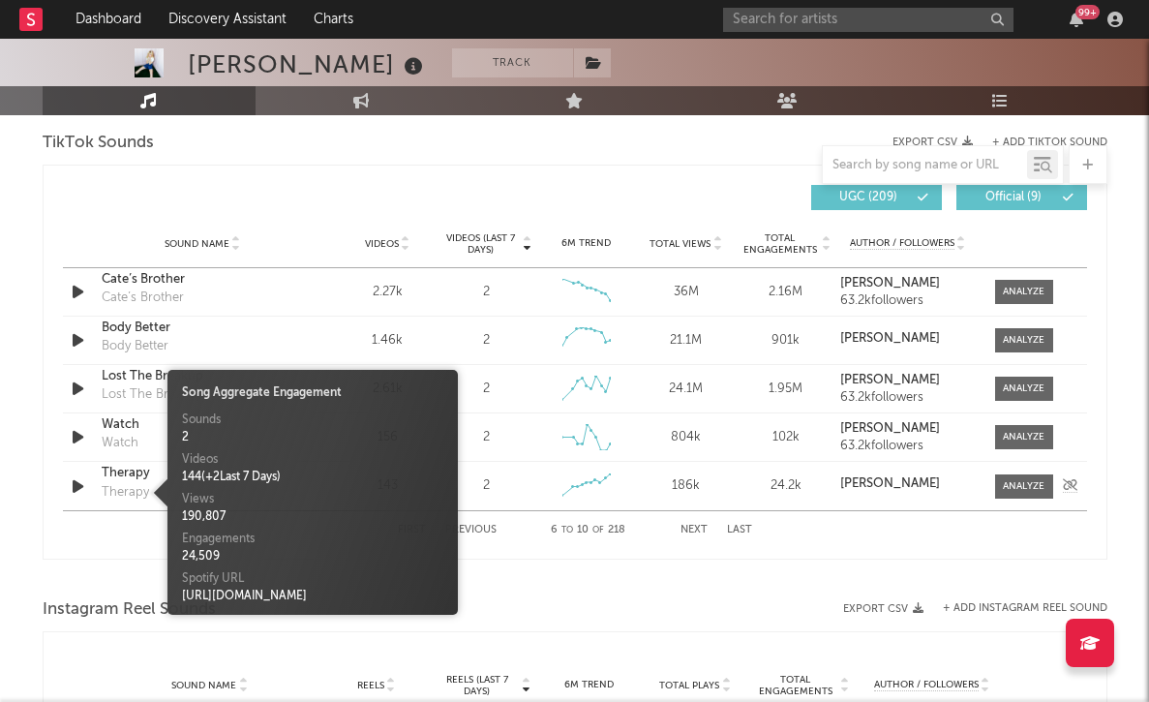
click at [119, 483] on div "Therapy" at bounding box center [125, 492] width 47 height 19
click at [118, 485] on div "Therapy" at bounding box center [125, 492] width 47 height 19
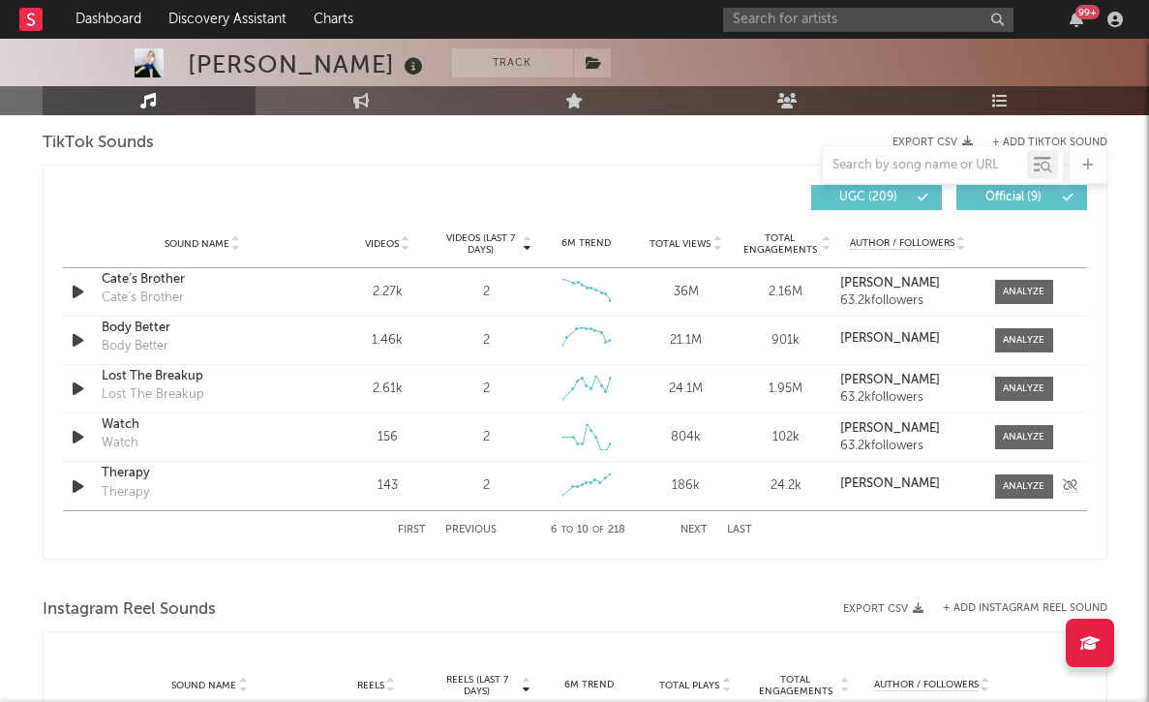
click at [123, 468] on div "Therapy" at bounding box center [203, 473] width 202 height 19
click at [444, 531] on div "First Previous 6 to 10 of 218 Next Last" at bounding box center [575, 530] width 354 height 38
click at [457, 530] on button "Previous" at bounding box center [470, 530] width 51 height 11
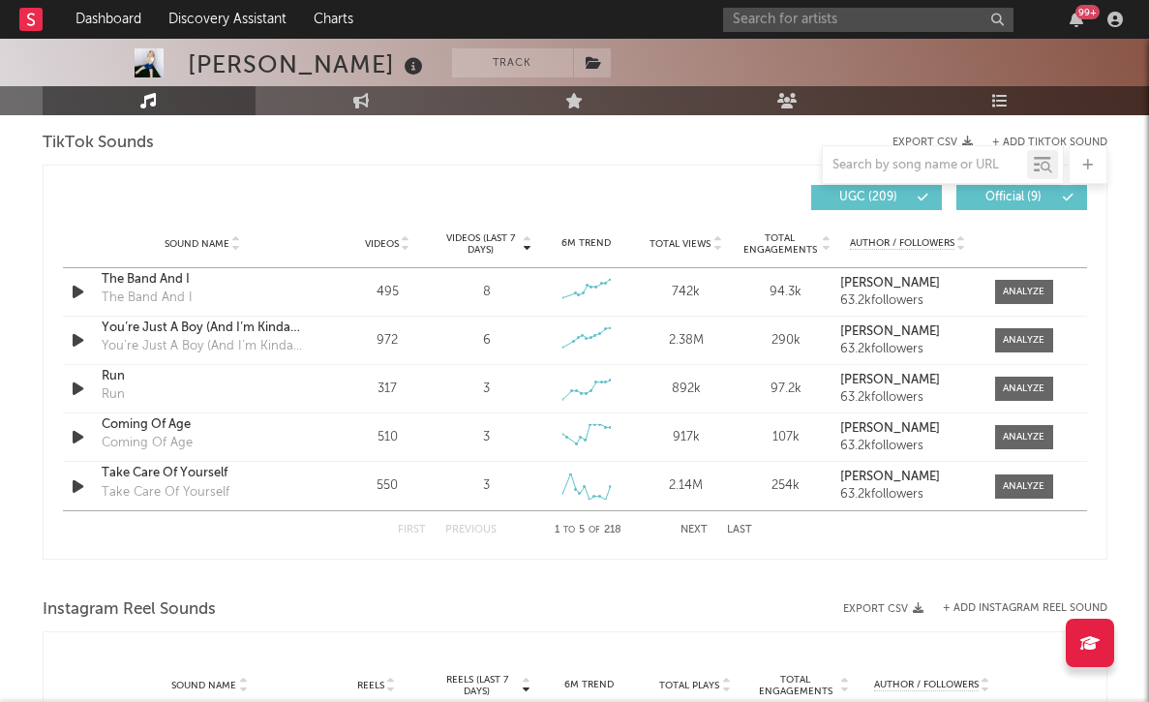
click at [682, 526] on button "Next" at bounding box center [694, 530] width 27 height 11
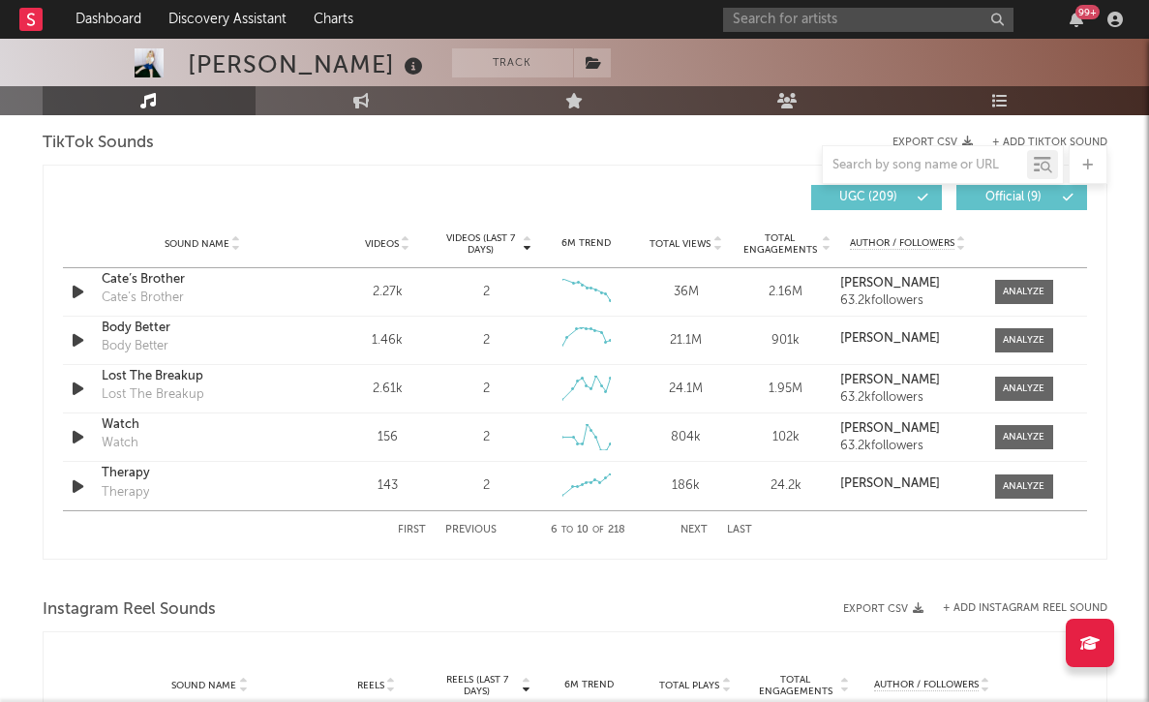
click at [682, 526] on button "Next" at bounding box center [694, 530] width 27 height 11
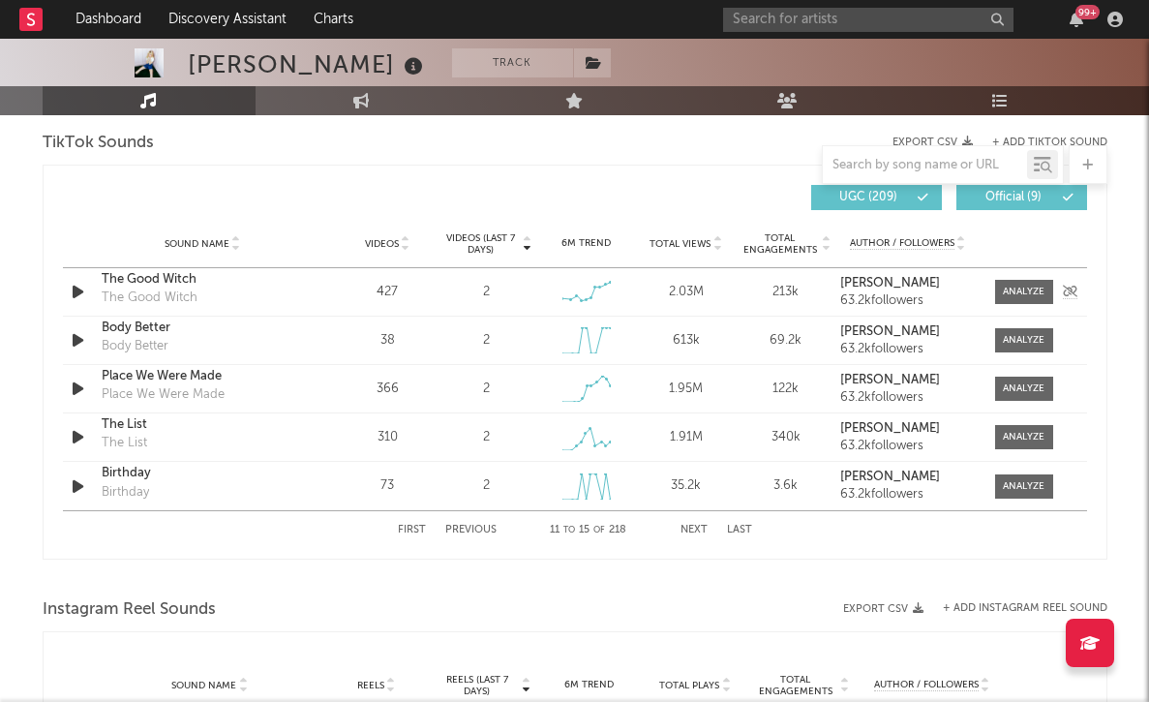
click at [166, 274] on div "The Good Witch" at bounding box center [203, 279] width 202 height 19
click at [118, 325] on div "Body Better" at bounding box center [203, 328] width 202 height 19
click at [155, 380] on div "Place We Were Made" at bounding box center [203, 376] width 202 height 19
click at [176, 376] on div "Place We Were Made" at bounding box center [203, 376] width 202 height 19
click at [128, 428] on div "The List" at bounding box center [203, 424] width 202 height 19
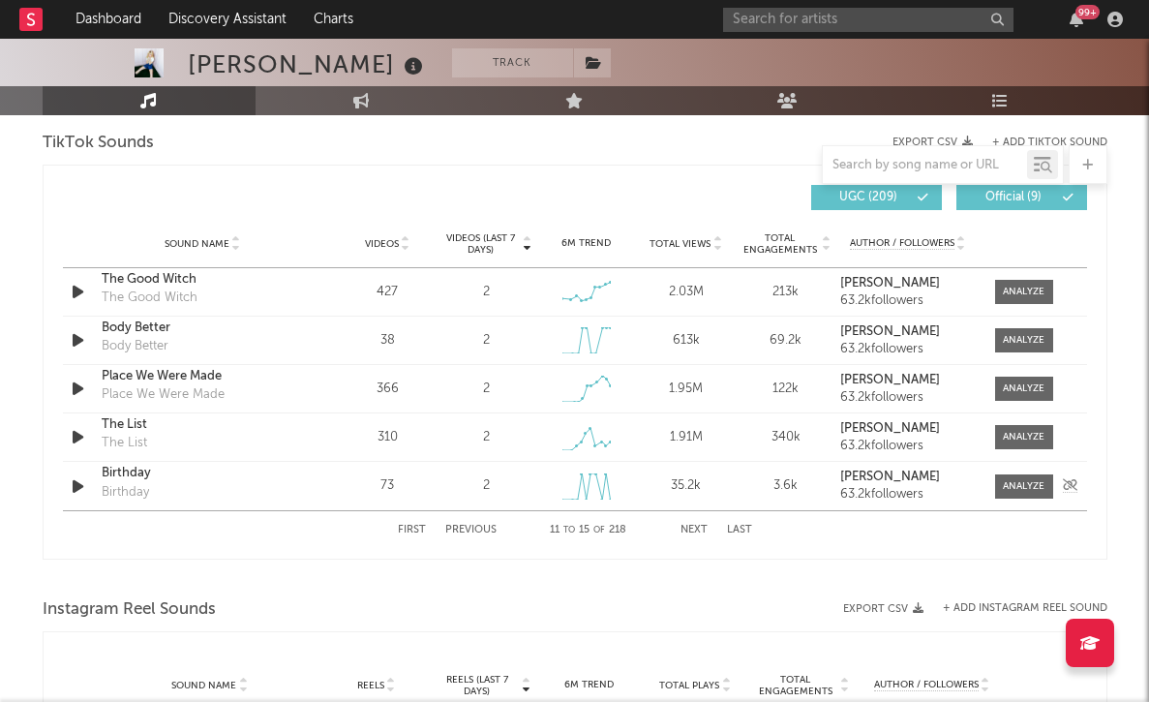
click at [133, 477] on div "Birthday" at bounding box center [203, 473] width 202 height 19
click at [698, 523] on div "First Previous 11 to 15 of 218 Next Last" at bounding box center [575, 530] width 354 height 38
click at [692, 525] on button "Next" at bounding box center [694, 530] width 27 height 11
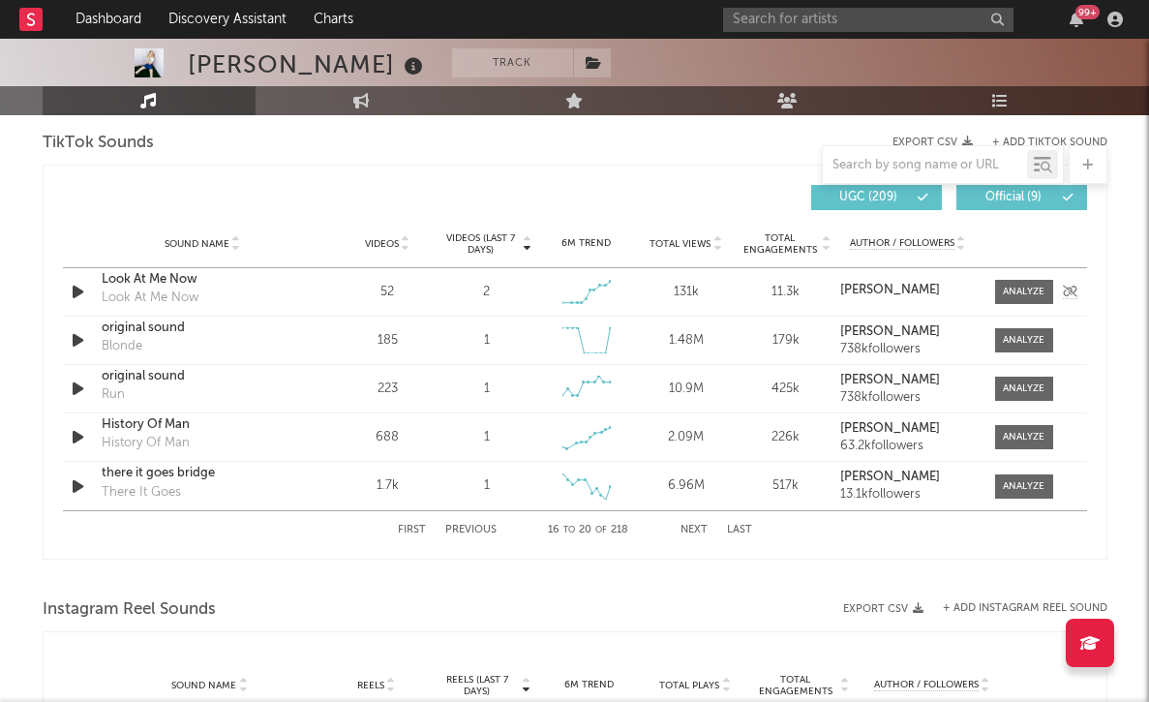
click at [149, 280] on div "Look At Me Now" at bounding box center [203, 279] width 202 height 19
click at [154, 325] on div "original sound" at bounding box center [203, 328] width 202 height 19
click at [165, 424] on div "History Of Man" at bounding box center [203, 424] width 202 height 19
click at [141, 478] on div "there it goes bridge" at bounding box center [203, 473] width 202 height 19
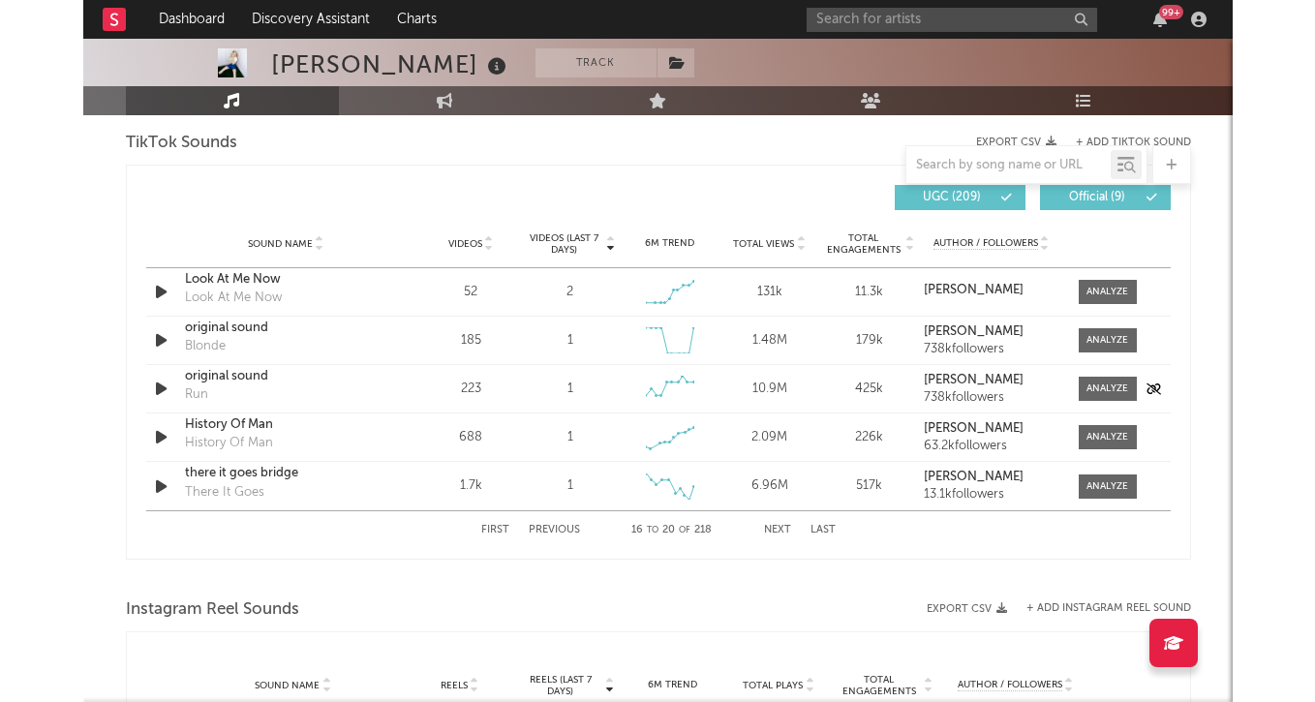
scroll to position [1335, 0]
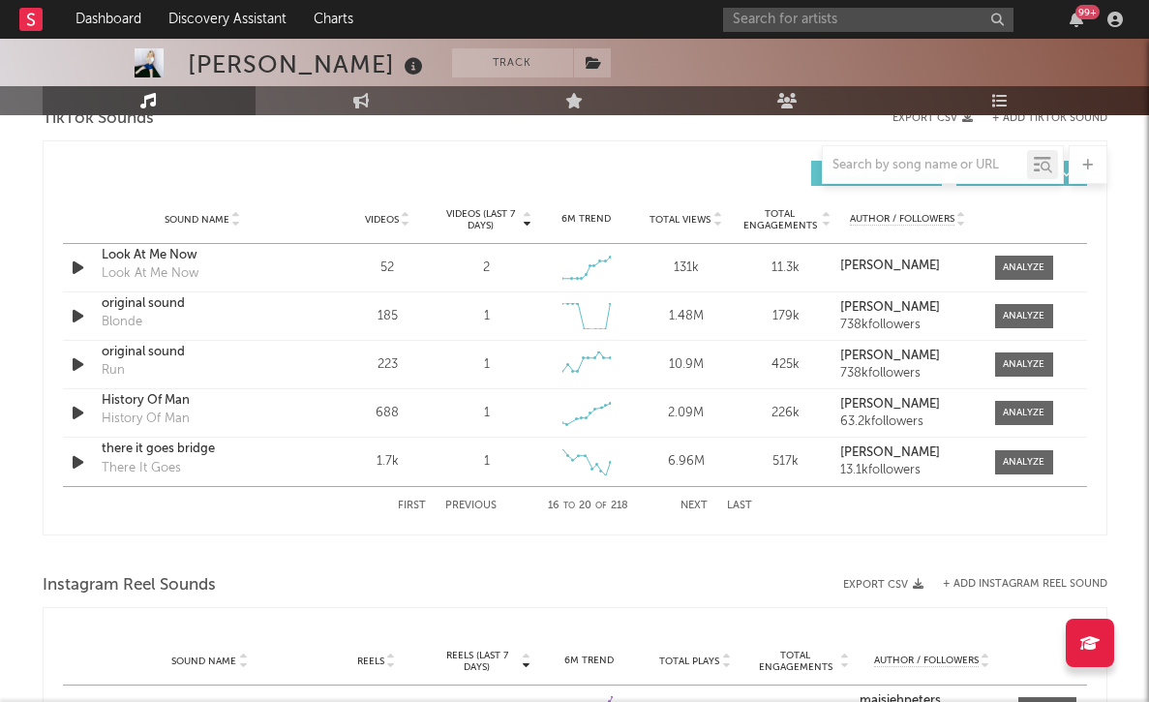
click at [481, 506] on button "Previous" at bounding box center [470, 506] width 51 height 11
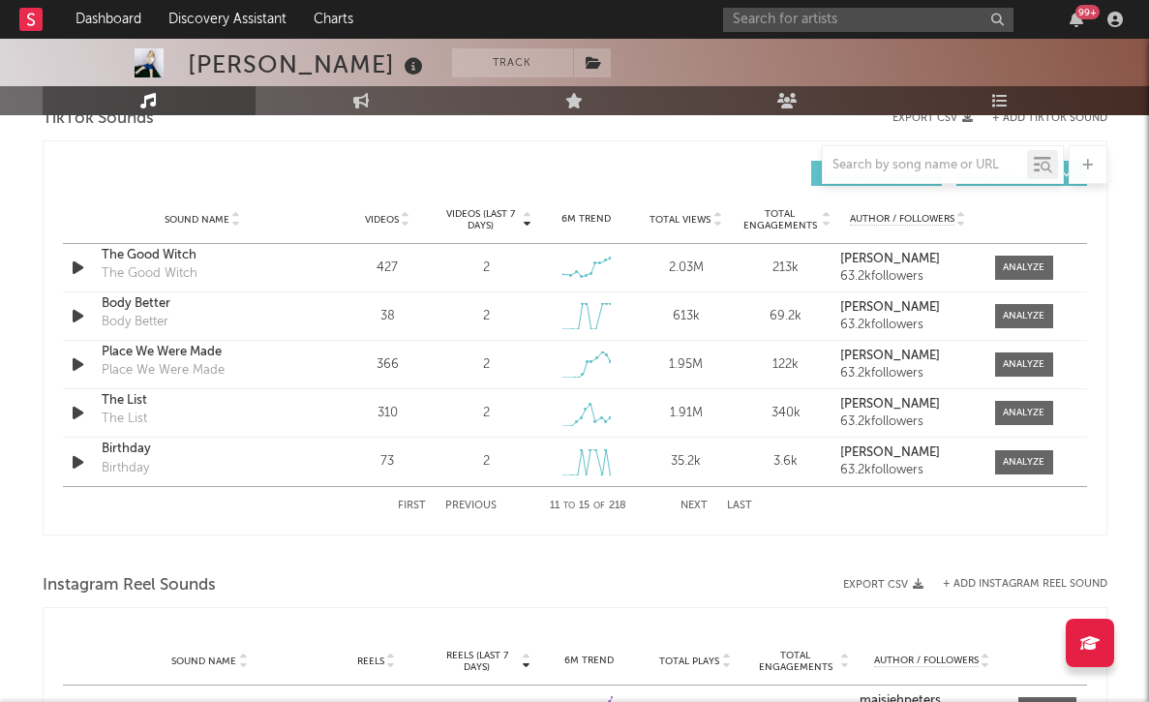
click at [425, 507] on div "First Previous 11 to 15 of 218 Next Last" at bounding box center [575, 506] width 354 height 38
click at [417, 503] on button "First" at bounding box center [412, 506] width 28 height 11
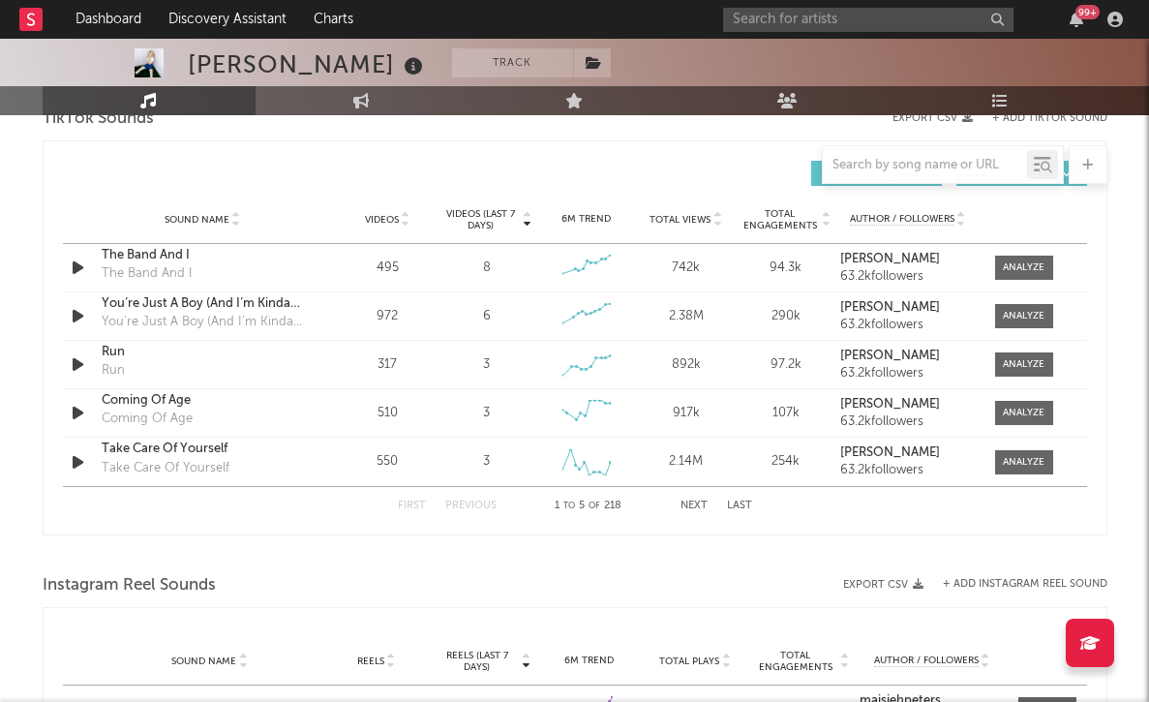
click at [718, 212] on icon at bounding box center [718, 216] width 10 height 8
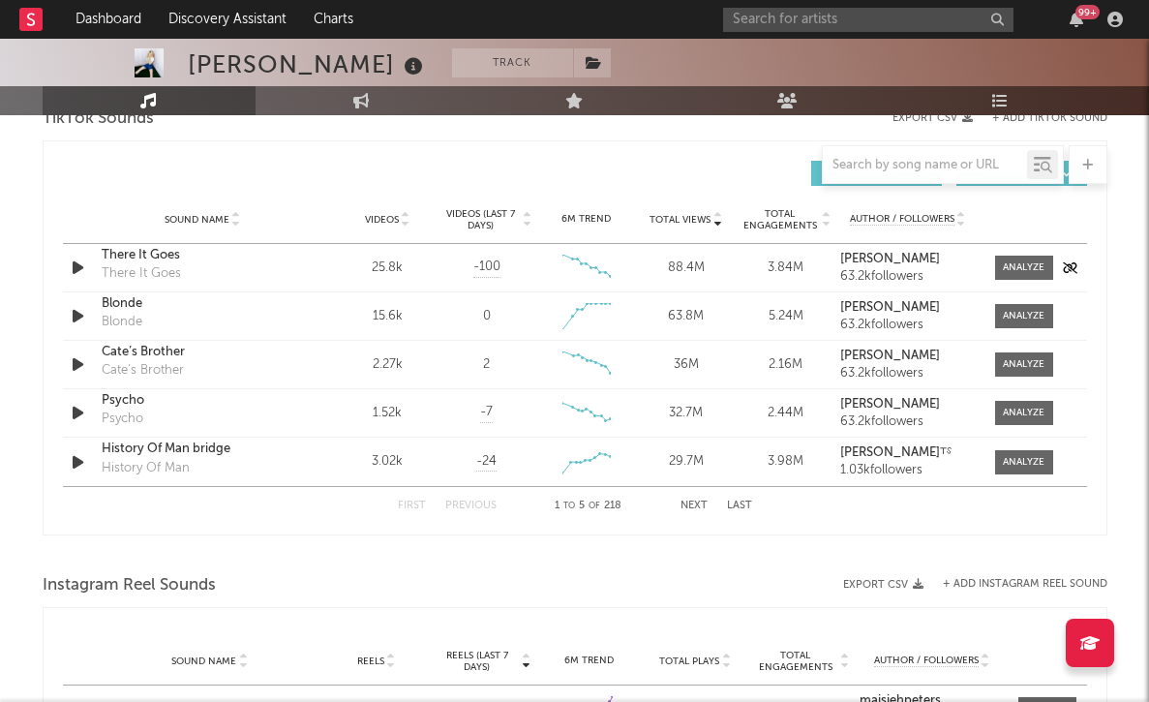
click at [125, 250] on div "There It Goes" at bounding box center [203, 255] width 202 height 19
click at [127, 306] on div "Blonde" at bounding box center [203, 303] width 202 height 19
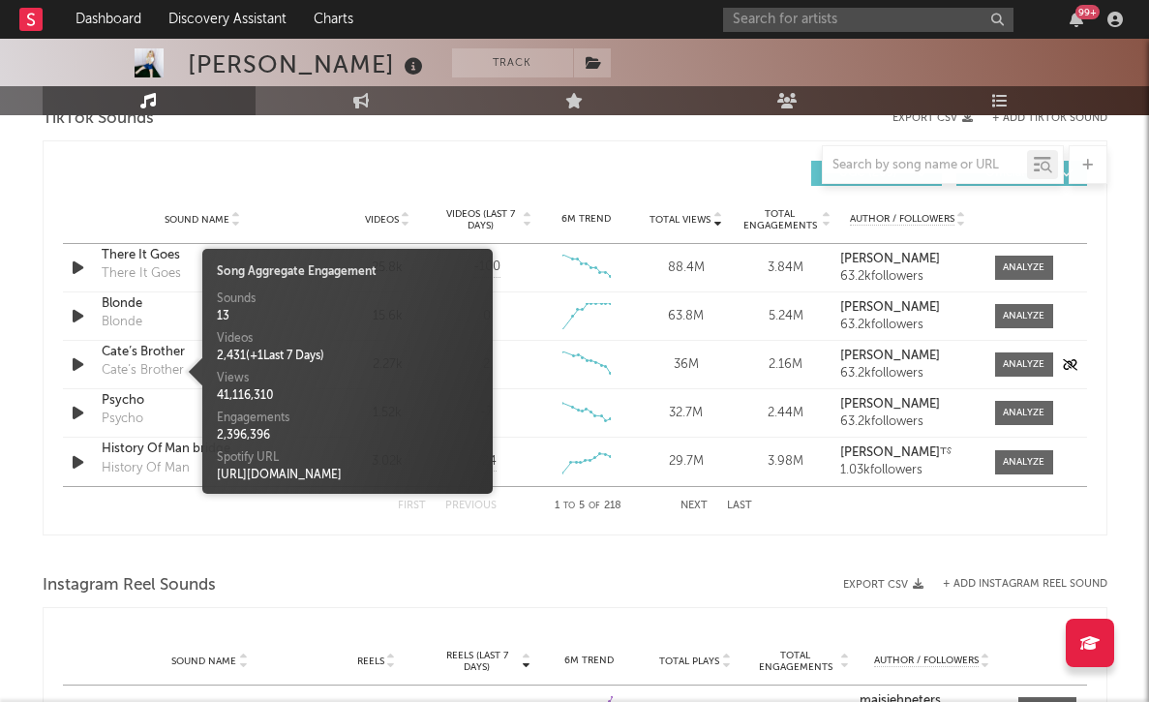
click at [142, 366] on div "Cate’s Brother" at bounding box center [143, 370] width 82 height 19
click at [284, 135] on div "TikTok Sounds" at bounding box center [575, 119] width 1065 height 33
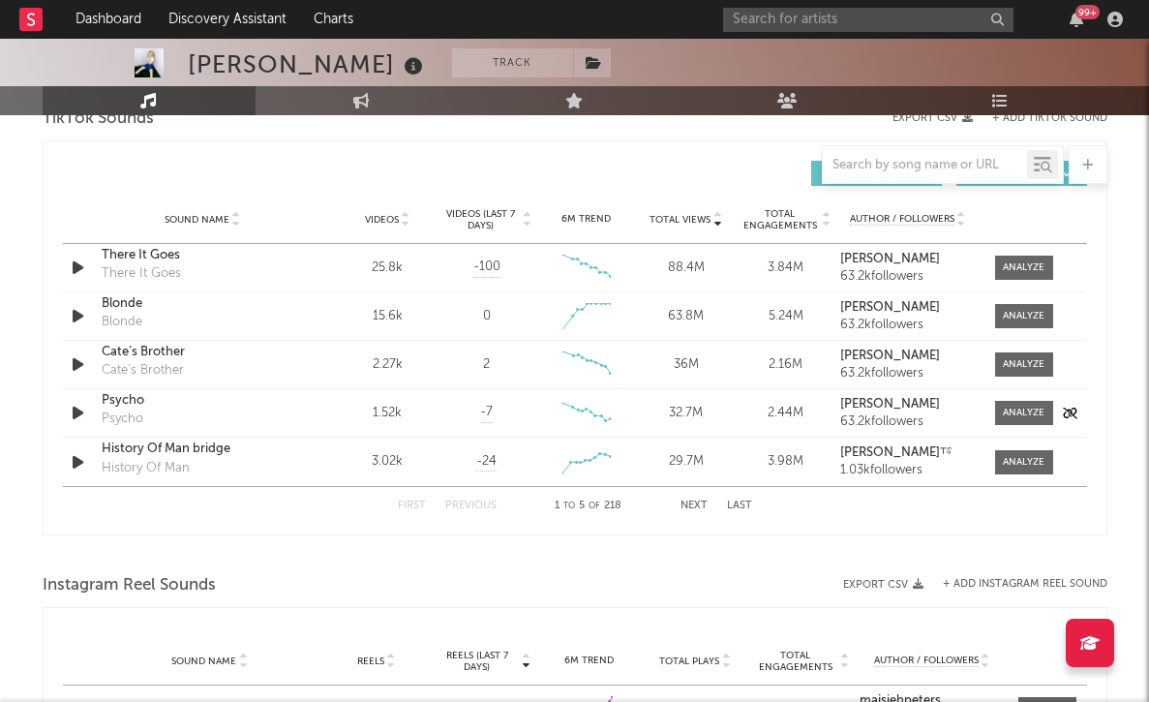
click at [132, 405] on div "Psycho" at bounding box center [203, 400] width 202 height 19
click at [158, 455] on div "History Of Man bridge" at bounding box center [203, 449] width 202 height 19
click at [683, 504] on button "Next" at bounding box center [694, 506] width 27 height 11
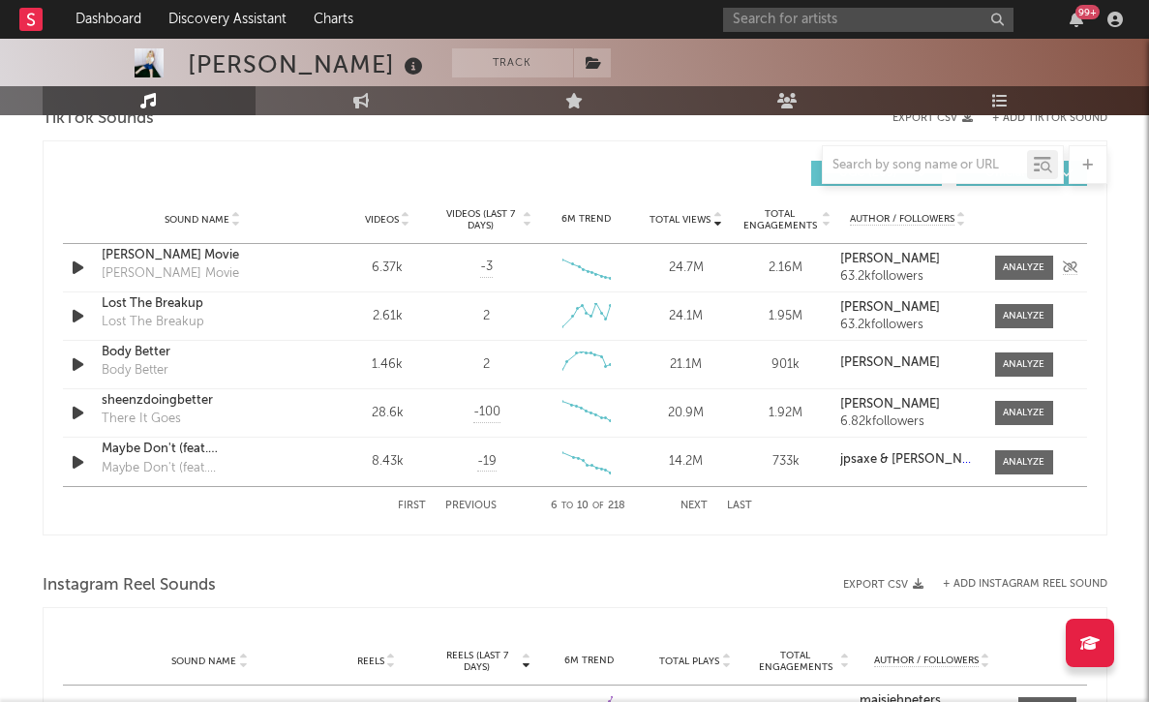
click at [138, 255] on div "[PERSON_NAME] Movie" at bounding box center [203, 255] width 202 height 19
